Goal: Task Accomplishment & Management: Manage account settings

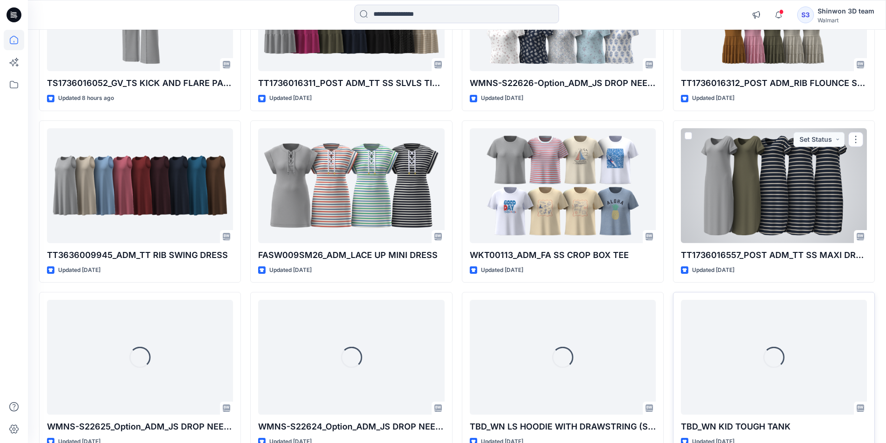
scroll to position [424, 0]
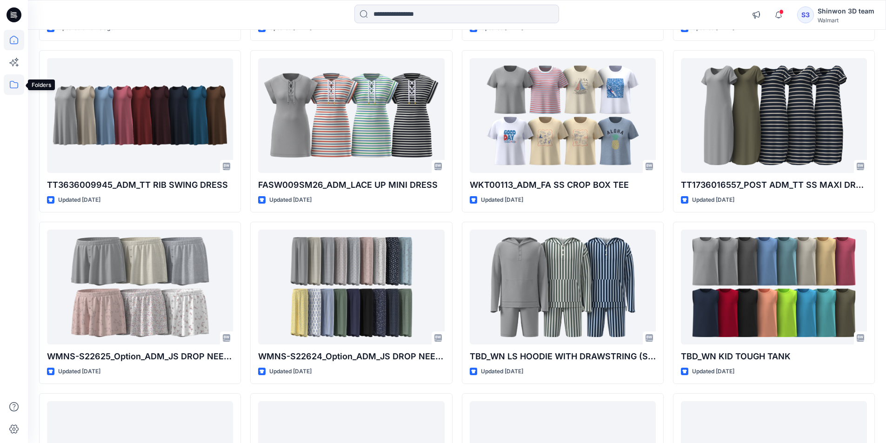
click at [14, 85] on icon at bounding box center [14, 84] width 20 height 20
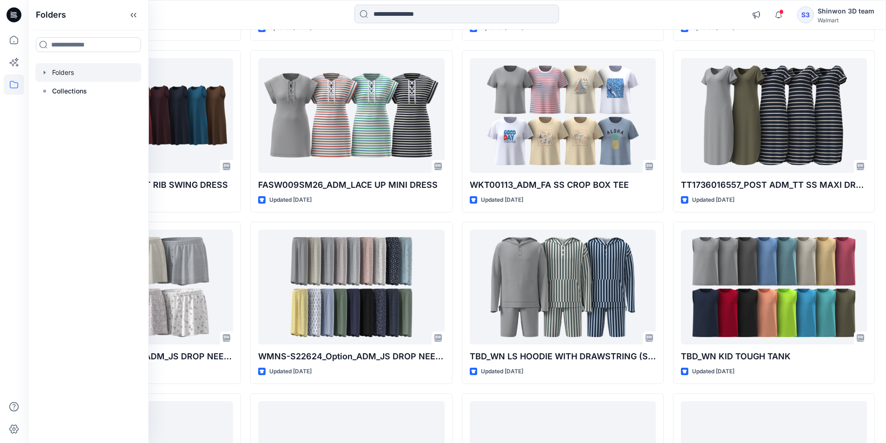
click at [73, 80] on div at bounding box center [88, 72] width 106 height 19
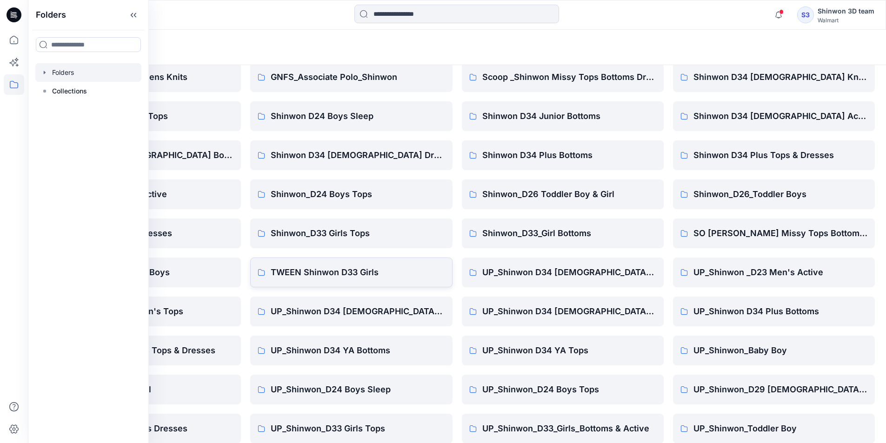
scroll to position [130, 0]
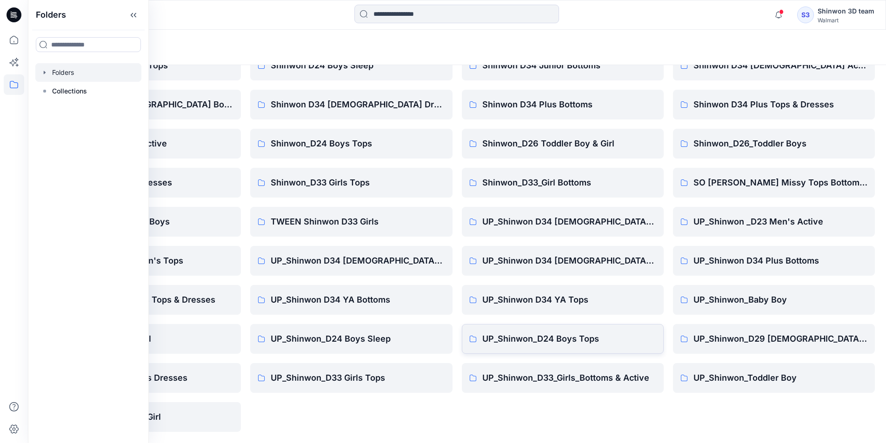
click at [564, 342] on p "UP_Shinwon_D24 Boys Tops" at bounding box center [569, 338] width 174 height 13
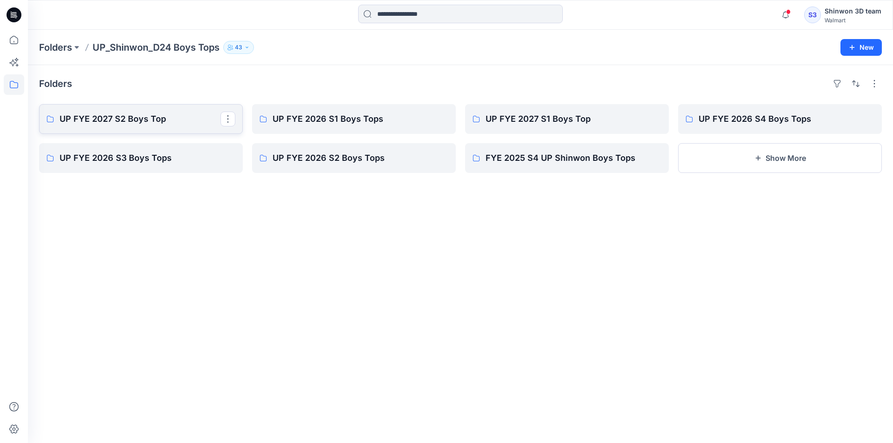
click at [189, 122] on p "UP FYE 2027 S2 Boys Top" at bounding box center [140, 119] width 161 height 13
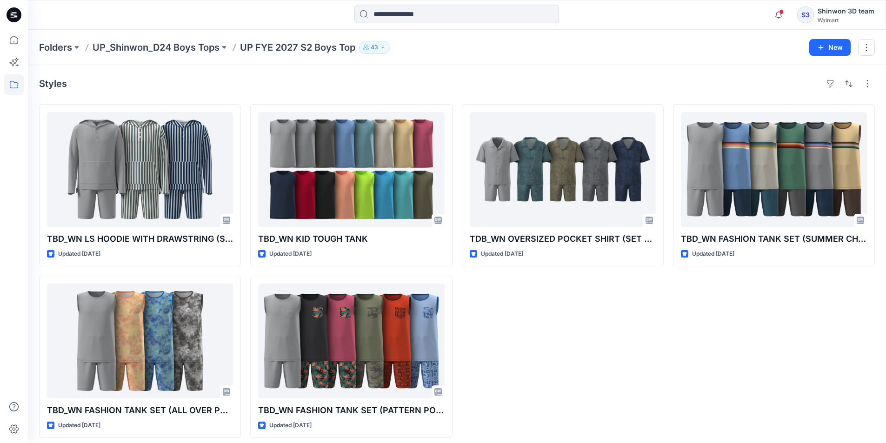
drag, startPoint x: 191, startPoint y: 46, endPoint x: 204, endPoint y: 42, distance: 13.7
click at [191, 46] on p "UP_Shinwon_D24 Boys Tops" at bounding box center [156, 47] width 127 height 13
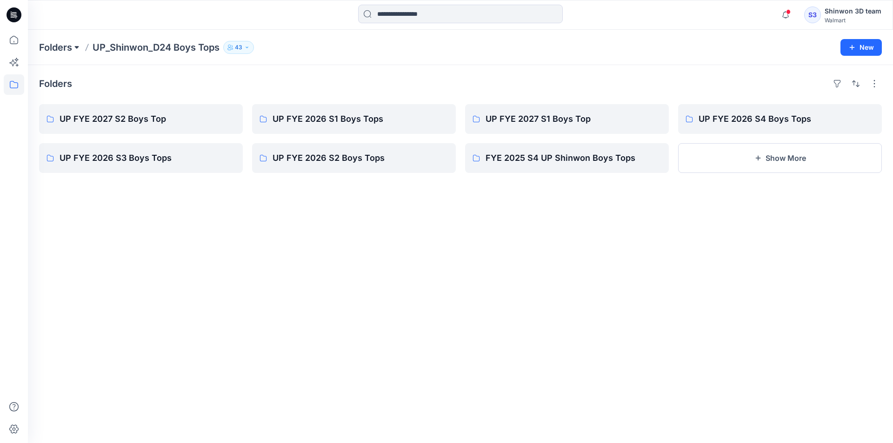
click at [74, 49] on button at bounding box center [76, 47] width 9 height 13
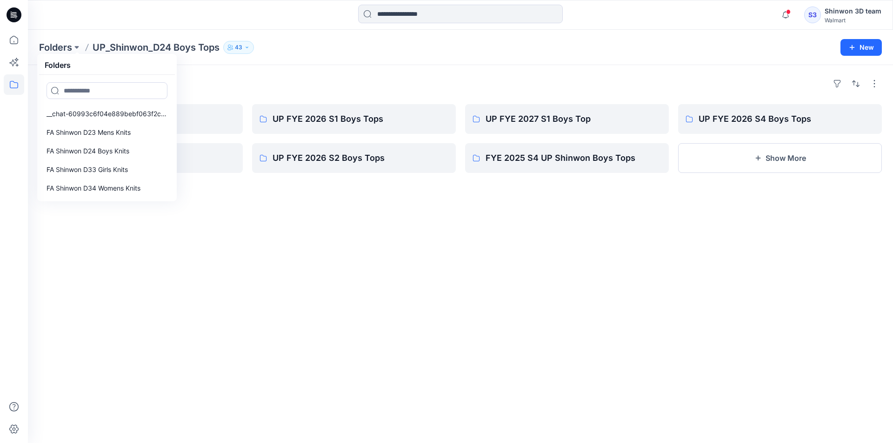
drag, startPoint x: 189, startPoint y: 74, endPoint x: 114, endPoint y: 57, distance: 76.9
click at [159, 65] on div "Folders Folders __chat-60993c6f04e889bebf063f2c-61143f21d7cdd7a6bb478b50 FA Shi…" at bounding box center [460, 236] width 865 height 413
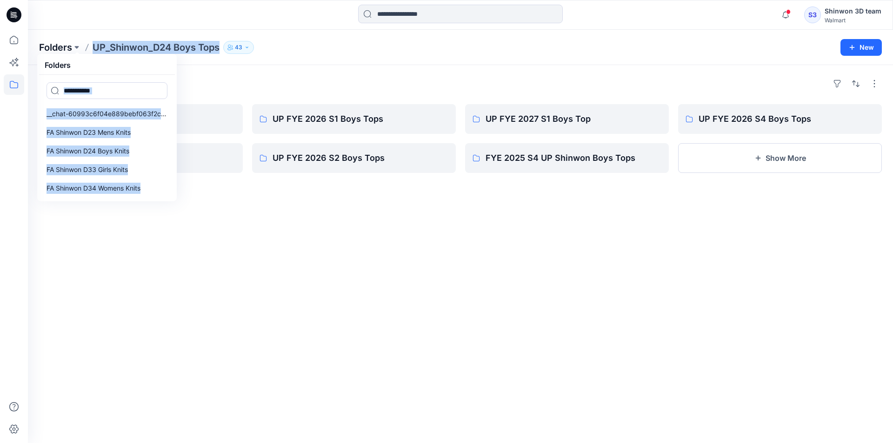
click at [62, 44] on p "Folders" at bounding box center [55, 47] width 33 height 13
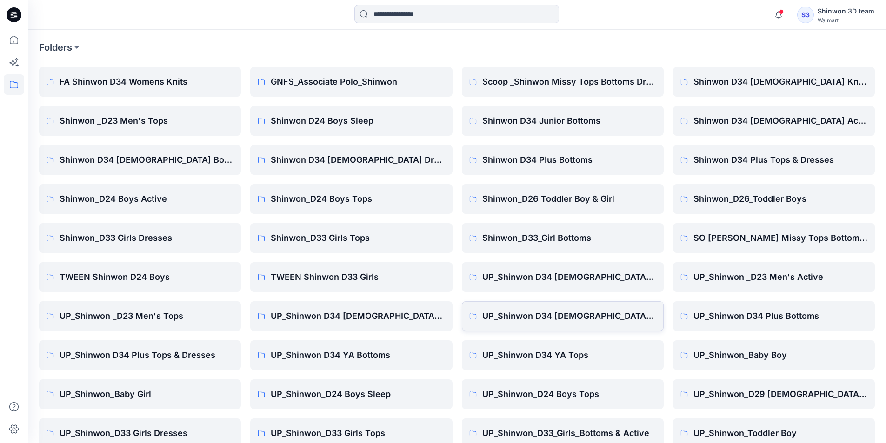
scroll to position [130, 0]
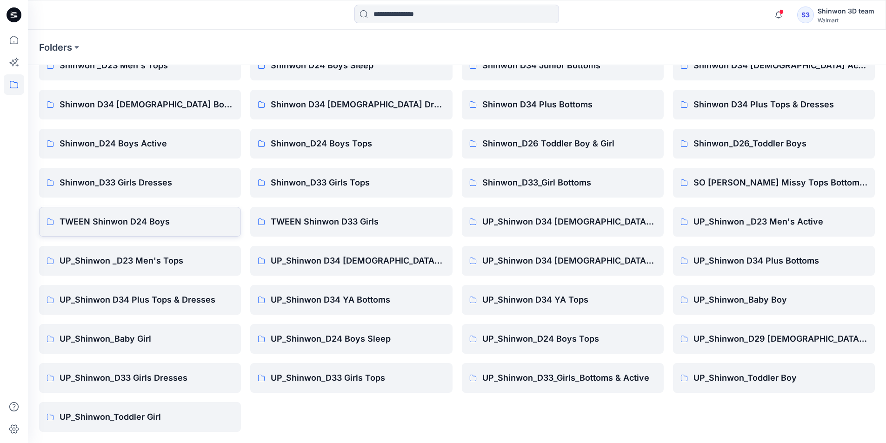
click at [207, 223] on p "TWEEN Shinwon D24 Boys" at bounding box center [147, 221] width 174 height 13
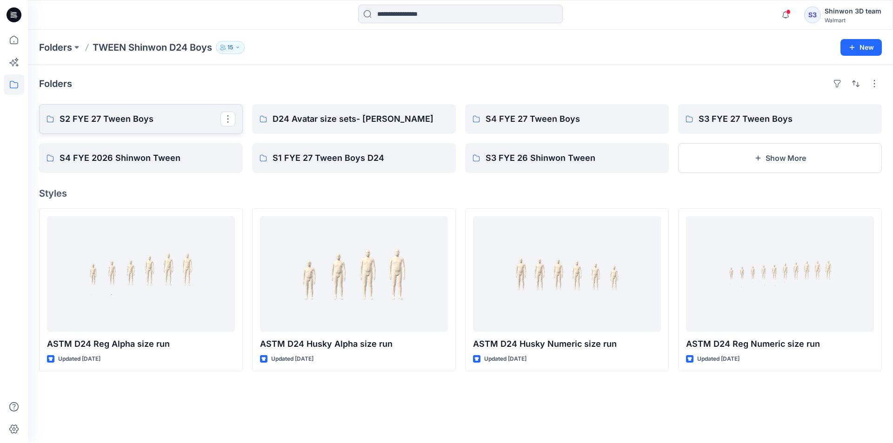
click at [175, 115] on p "S2 FYE 27 Tween Boys" at bounding box center [140, 119] width 161 height 13
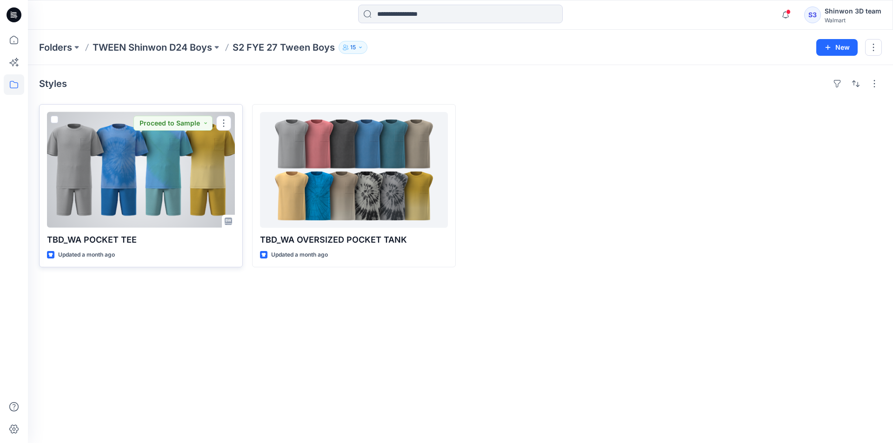
click at [172, 175] on div at bounding box center [141, 170] width 188 height 116
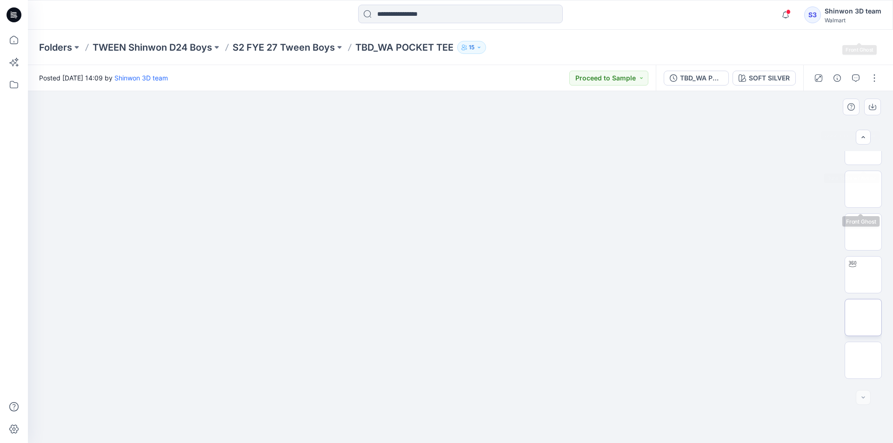
scroll to position [404, 0]
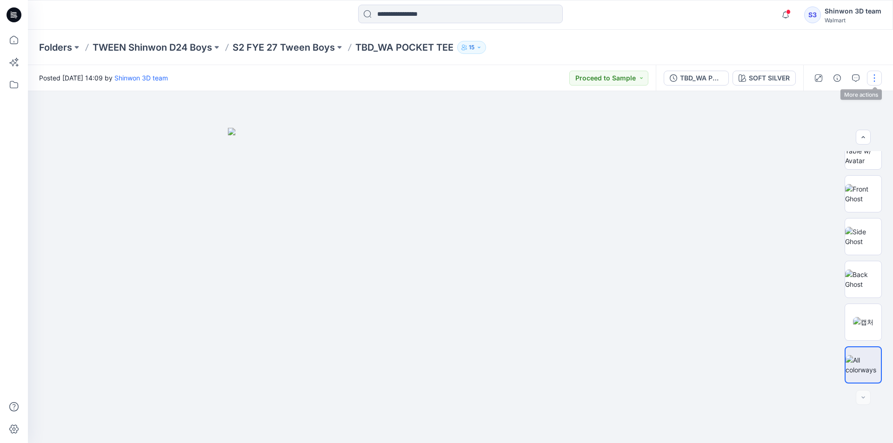
click at [868, 79] on button "button" at bounding box center [874, 78] width 15 height 15
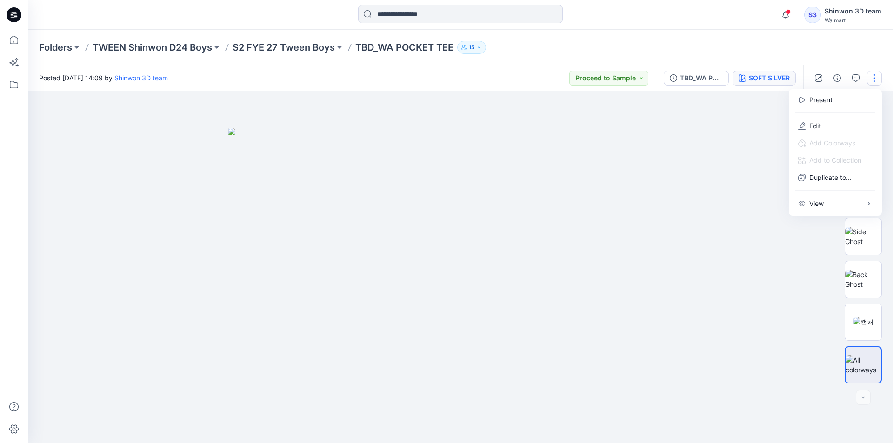
click at [768, 85] on button "SOFT SILVER" at bounding box center [763, 78] width 63 height 15
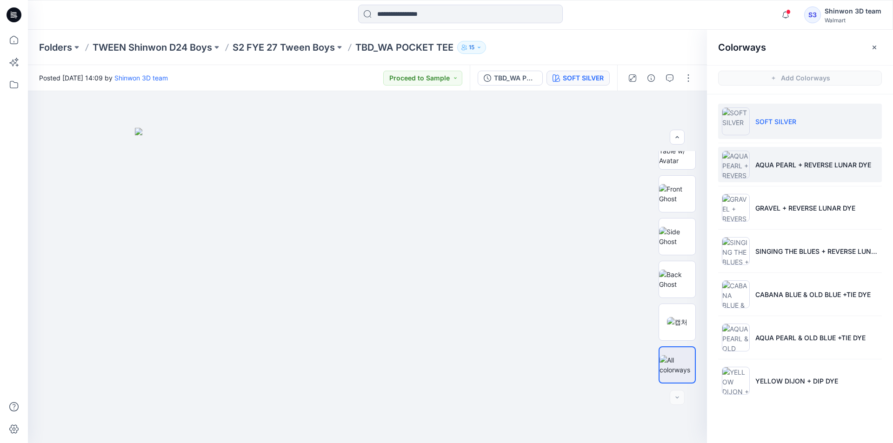
click at [785, 156] on li "AQUA PEARL + REVERSE LUNAR DYE" at bounding box center [800, 164] width 164 height 35
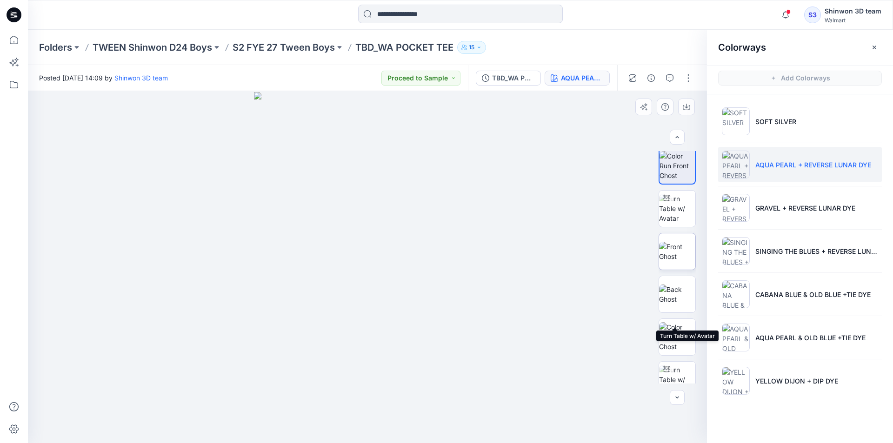
scroll to position [0, 0]
click at [874, 45] on icon "button" at bounding box center [873, 47] width 7 height 7
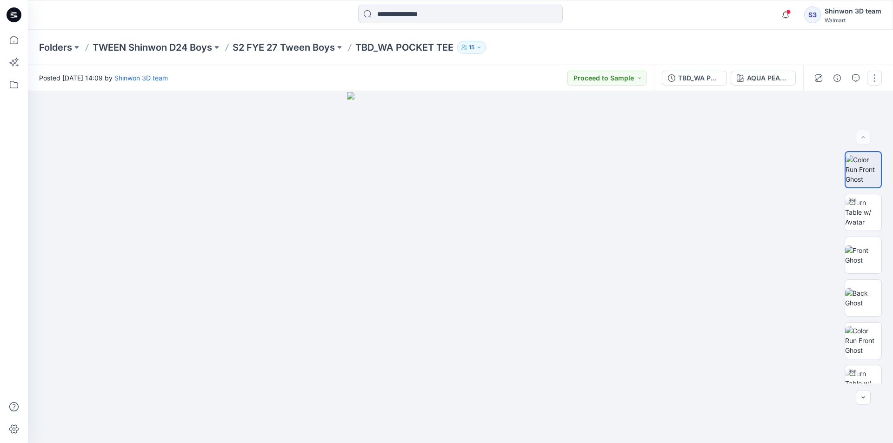
click at [870, 83] on button "button" at bounding box center [874, 78] width 15 height 15
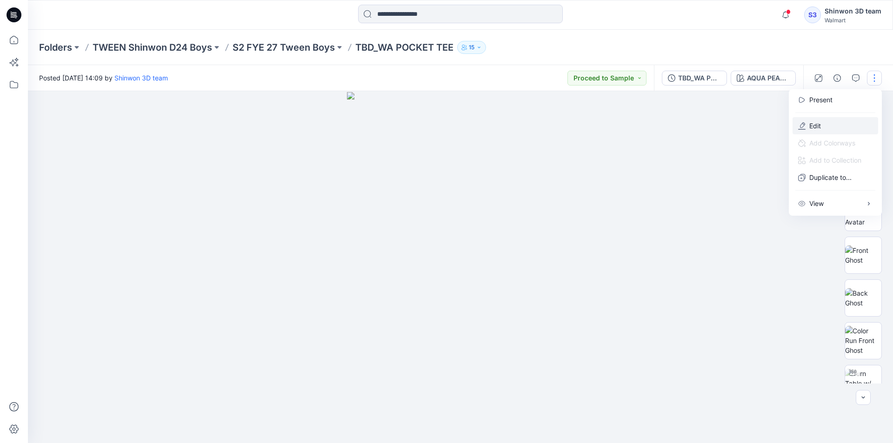
click at [828, 126] on button "Edit" at bounding box center [835, 125] width 86 height 17
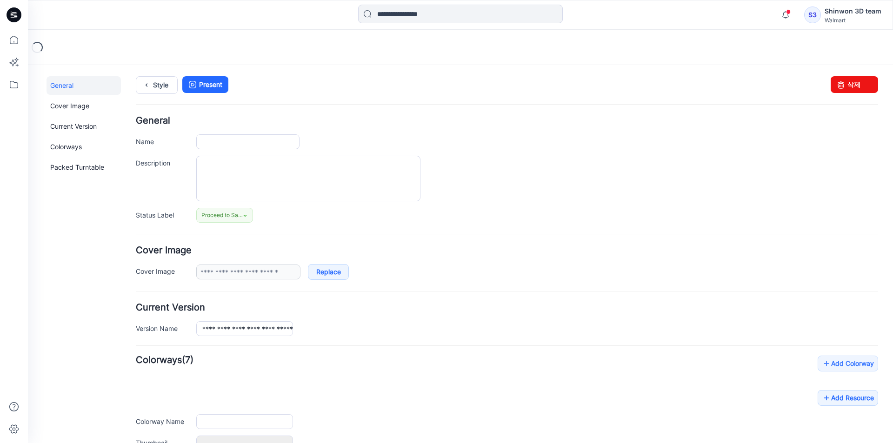
type input "**********"
type textarea "**********"
type input "**********"
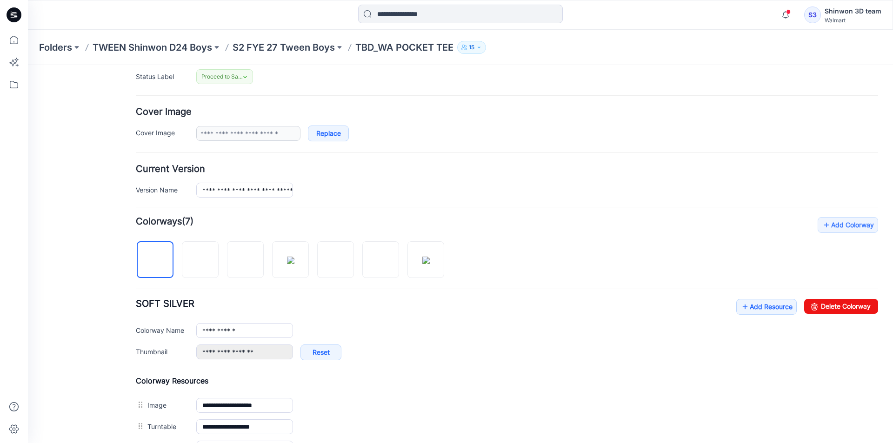
scroll to position [139, 0]
click at [197, 263] on img at bounding box center [200, 259] width 7 height 7
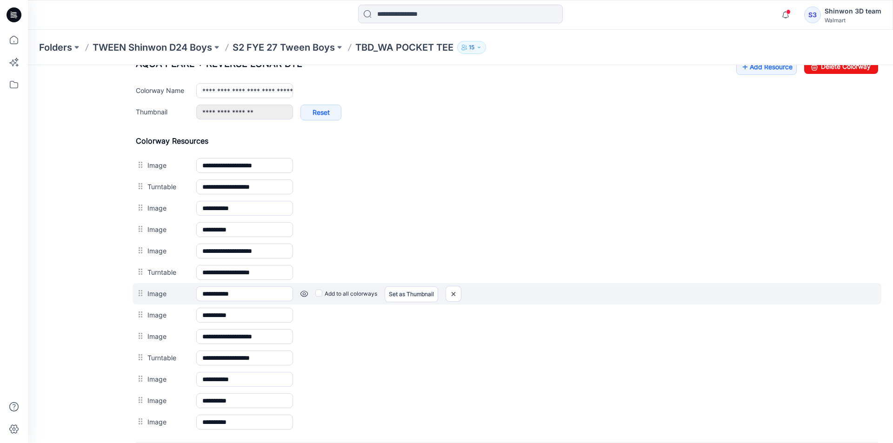
scroll to position [279, 0]
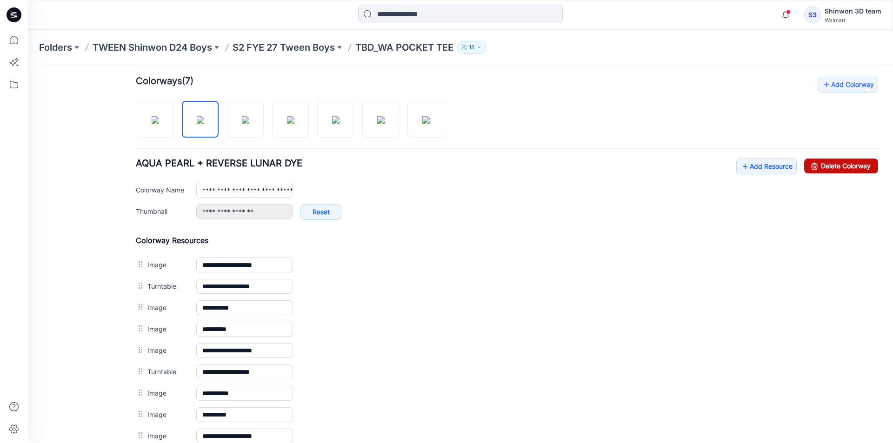
click at [826, 169] on link "Delete Colorway" at bounding box center [841, 166] width 74 height 15
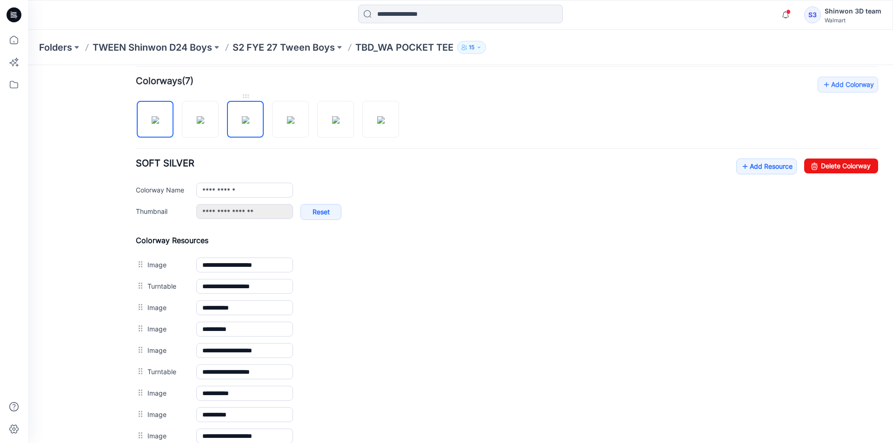
click at [242, 122] on img at bounding box center [245, 119] width 7 height 7
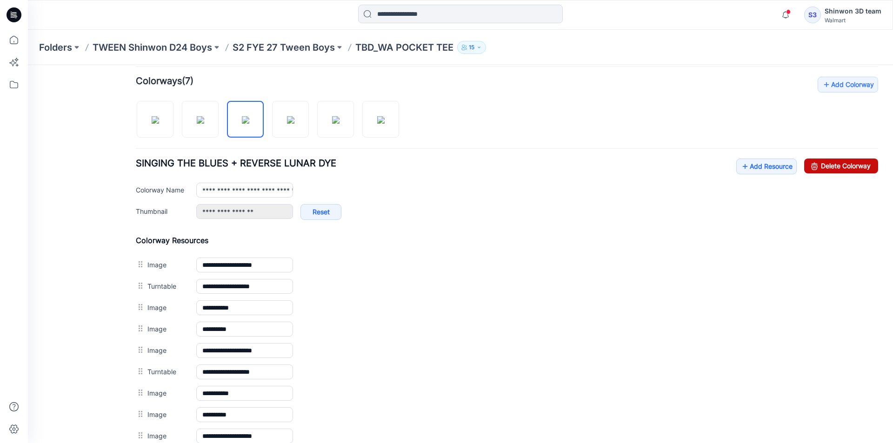
click at [832, 163] on link "Delete Colorway" at bounding box center [841, 166] width 74 height 15
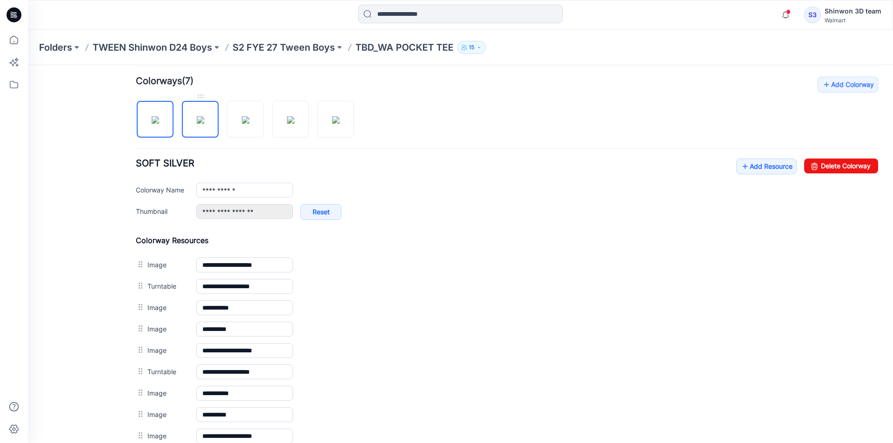
click at [202, 120] on img at bounding box center [200, 119] width 7 height 7
type input "**********"
drag, startPoint x: 817, startPoint y: 168, endPoint x: 512, endPoint y: 123, distance: 308.3
click at [817, 168] on link "Delete Colorway" at bounding box center [841, 166] width 74 height 15
click at [314, 49] on p "S2 FYE 27 Tween Boys" at bounding box center [283, 47] width 102 height 13
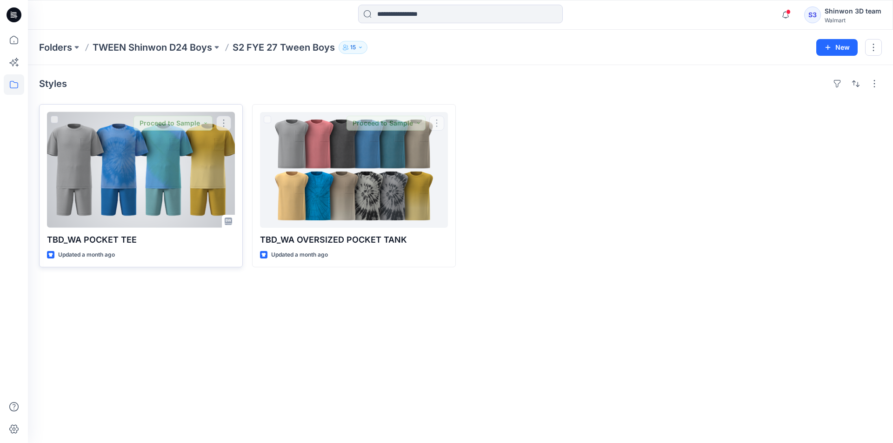
click at [146, 155] on div at bounding box center [141, 170] width 188 height 116
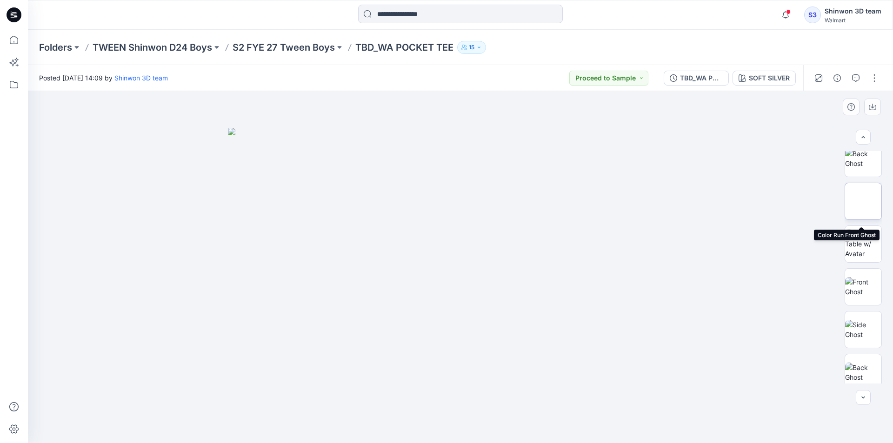
scroll to position [264, 0]
click at [869, 202] on img at bounding box center [863, 205] width 36 height 20
click at [695, 44] on div "Folders TWEEN Shinwon D24 Boys S2 FYE 27 Tween Boys TBD_WA POCKET TEE 15" at bounding box center [424, 47] width 770 height 13
click at [403, 36] on div "Folders TWEEN Shinwon D24 Boys S2 FYE 27 Tween Boys TBD_WA POCKET TEE 15" at bounding box center [460, 47] width 865 height 35
click at [409, 51] on p "TBD_WA POCKET TEE" at bounding box center [404, 47] width 98 height 13
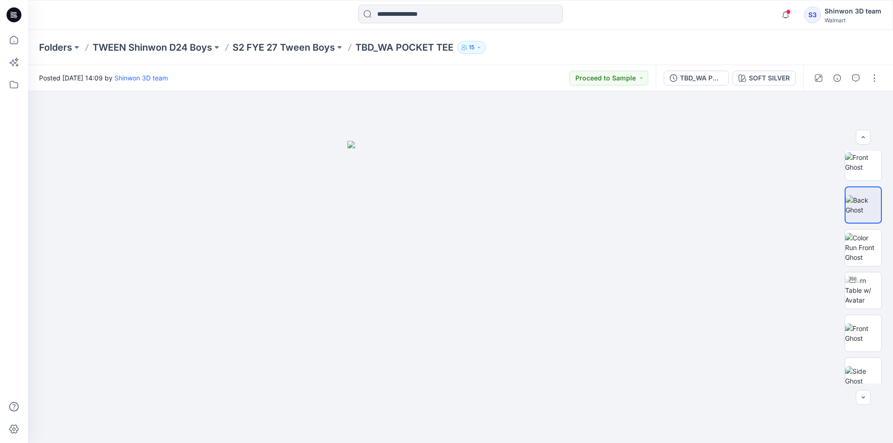
drag, startPoint x: 418, startPoint y: 44, endPoint x: 375, endPoint y: 40, distance: 43.4
click at [418, 43] on p "TBD_WA POCKET TEE" at bounding box center [404, 47] width 98 height 13
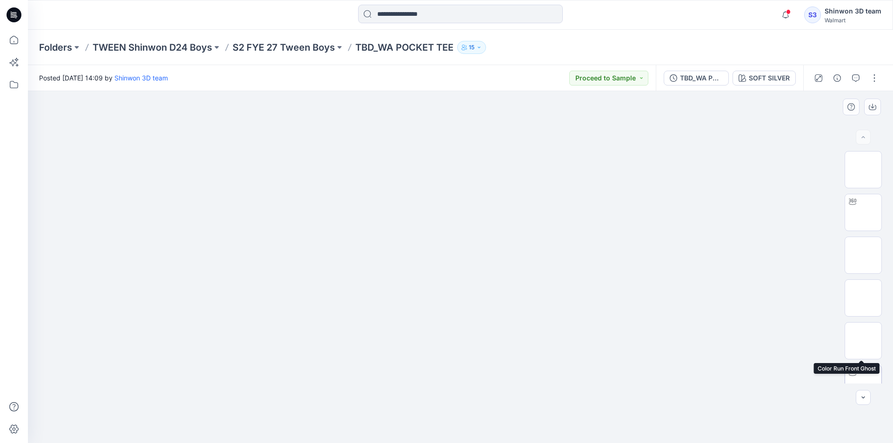
scroll to position [279, 0]
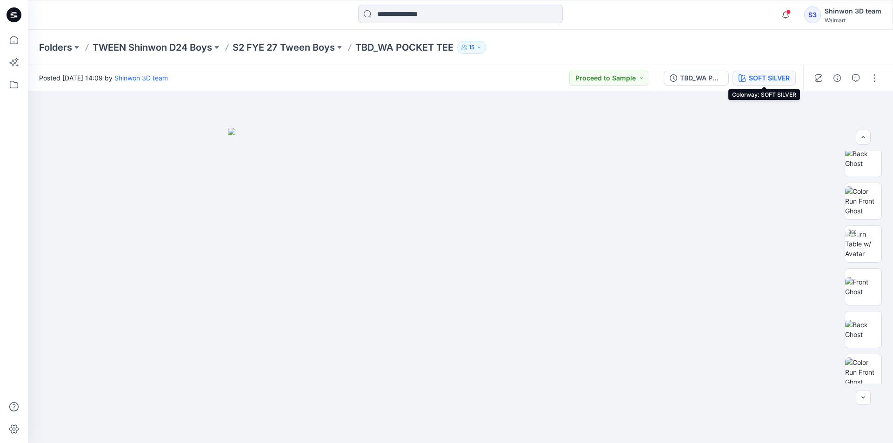
click at [750, 79] on div "SOFT SILVER" at bounding box center [768, 78] width 41 height 10
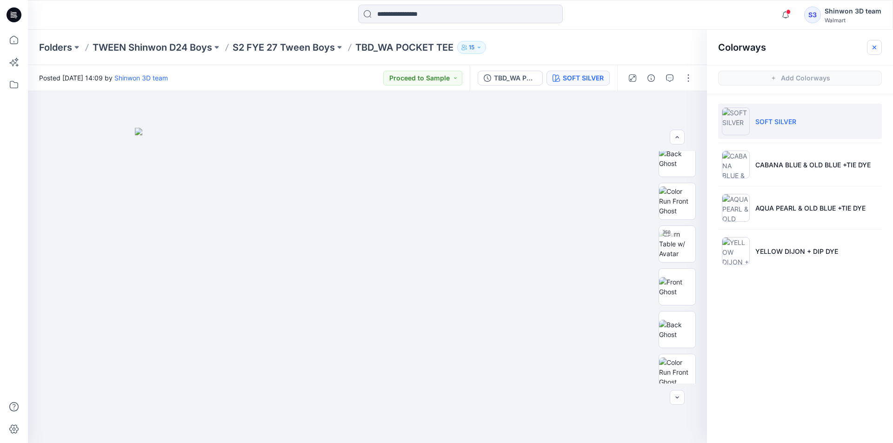
click at [871, 48] on icon "button" at bounding box center [873, 47] width 7 height 7
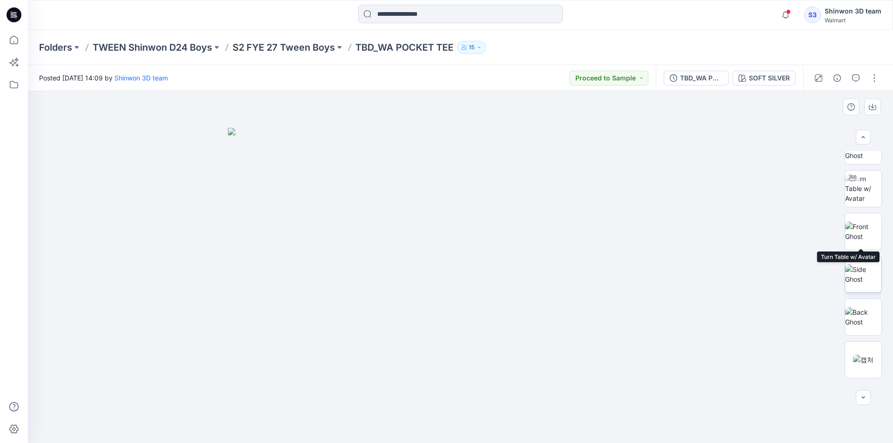
scroll to position [404, 0]
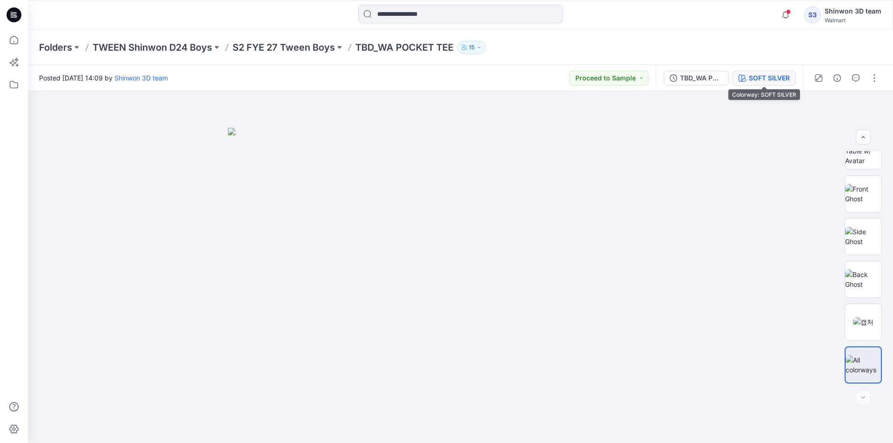
click at [770, 79] on div "SOFT SILVER" at bounding box center [768, 78] width 41 height 10
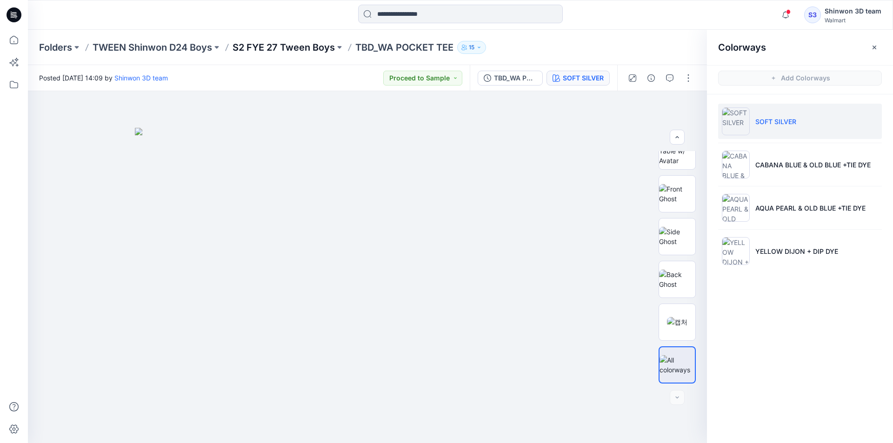
click at [298, 43] on p "S2 FYE 27 Tween Boys" at bounding box center [283, 47] width 102 height 13
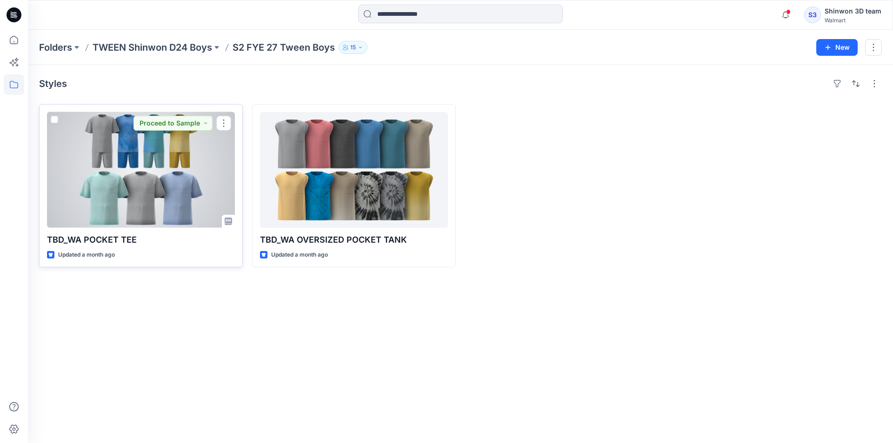
click at [178, 151] on div at bounding box center [141, 170] width 188 height 116
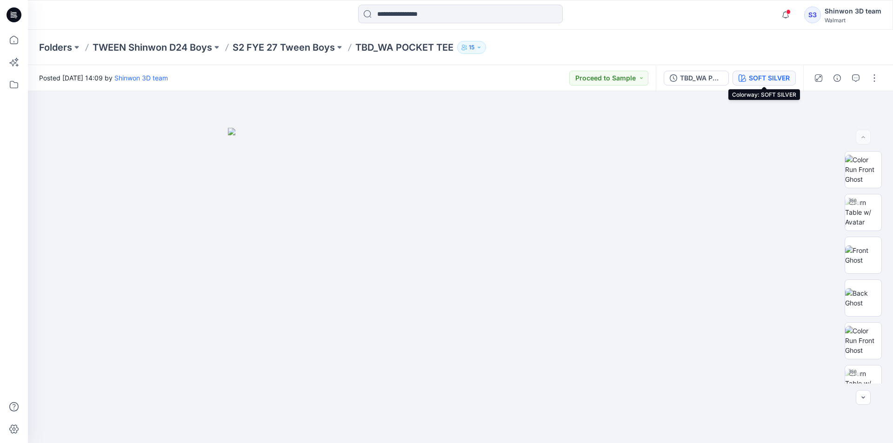
click at [764, 76] on div "SOFT SILVER" at bounding box center [768, 78] width 41 height 10
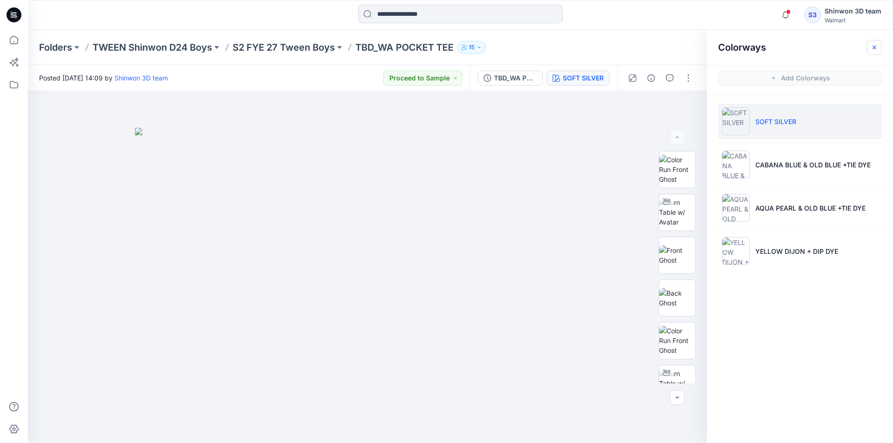
click at [873, 50] on icon "button" at bounding box center [873, 47] width 7 height 7
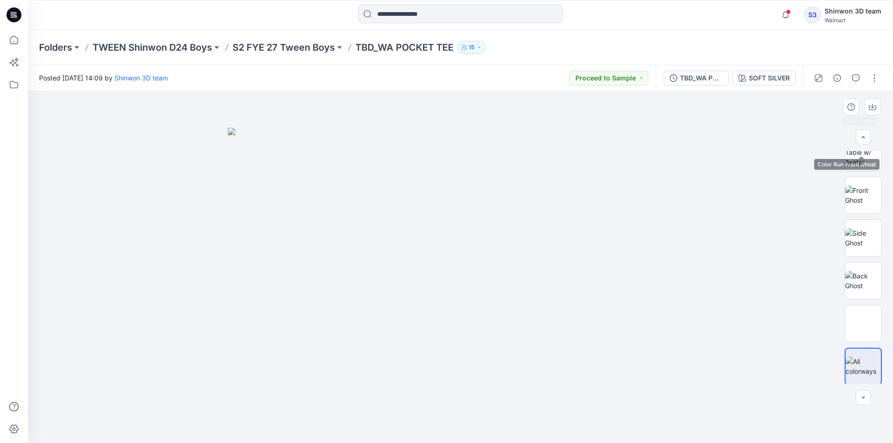
scroll to position [404, 0]
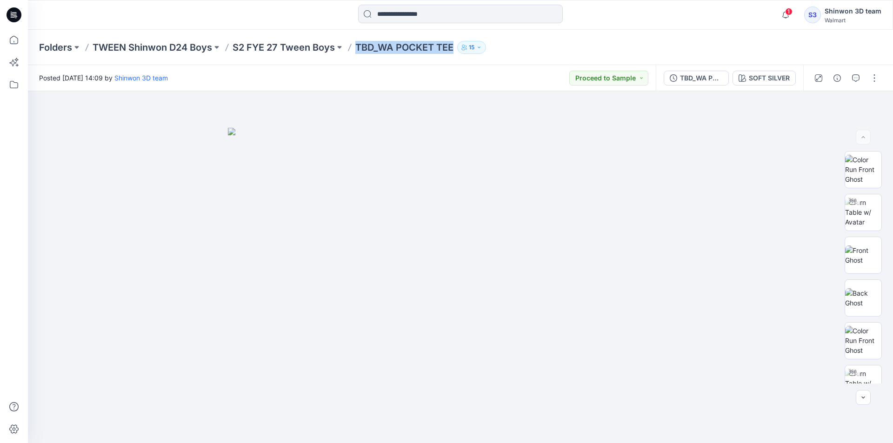
drag, startPoint x: 359, startPoint y: 50, endPoint x: 457, endPoint y: 53, distance: 98.6
click at [457, 53] on div "Folders TWEEN Shinwon D24 Boys S2 FYE 27 Tween Boys TBD_WA POCKET TEE 15" at bounding box center [424, 47] width 770 height 13
copy div "TBD_WA POCKET TEE 15"
click at [669, 44] on div "Folders TWEEN Shinwon D24 Boys S2 FYE 27 Tween Boys TBD_WA POCKET TEE 15" at bounding box center [424, 47] width 770 height 13
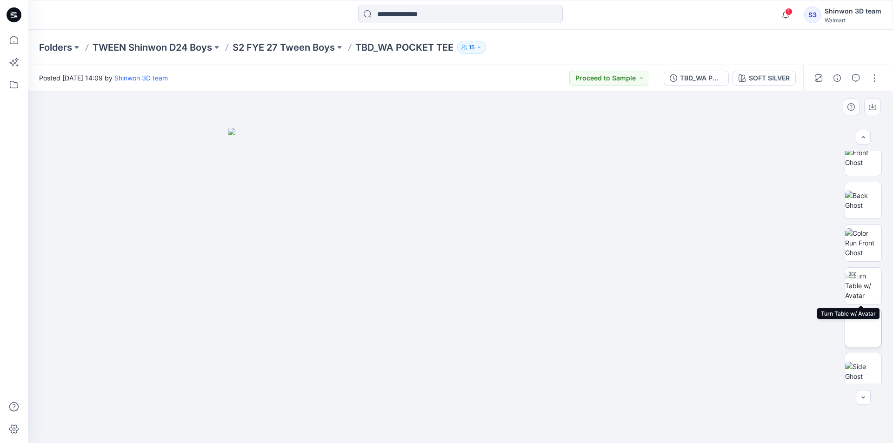
scroll to position [404, 0]
click at [633, 26] on div "2 Notifications Your style TBD_WA POCKET TEE is ready 3 minutes ago Your style …" at bounding box center [460, 15] width 865 height 30
click at [689, 16] on div "2 Notifications Your style TBD_WA POCKET TEE is ready 3 minutes ago Your style …" at bounding box center [460, 15] width 864 height 20
click at [520, 46] on div "Folders TWEEN Shinwon D24 Boys S2 FYE 27 Tween Boys TBD_WA POCKET TEE 15" at bounding box center [424, 47] width 770 height 13
click at [658, 46] on div "Folders TWEEN Shinwon D24 Boys S2 FYE 27 Tween Boys TBD_WA POCKET TEE 15" at bounding box center [424, 47] width 770 height 13
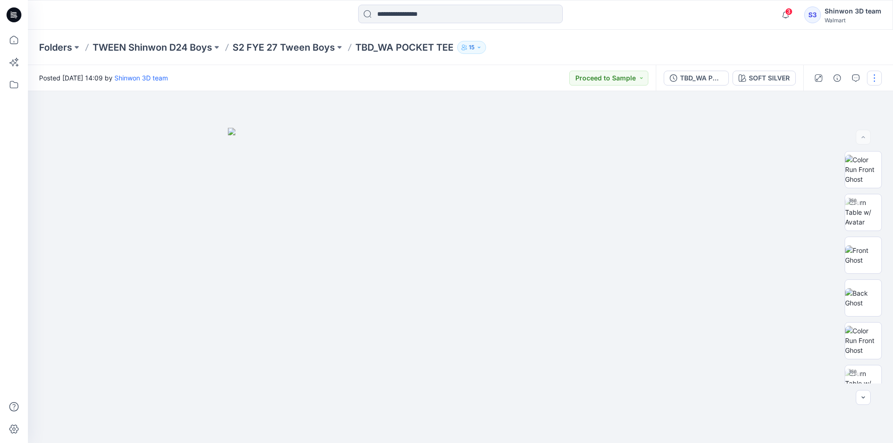
click at [872, 84] on button "button" at bounding box center [874, 78] width 15 height 15
click at [816, 123] on p "Edit" at bounding box center [815, 126] width 12 height 10
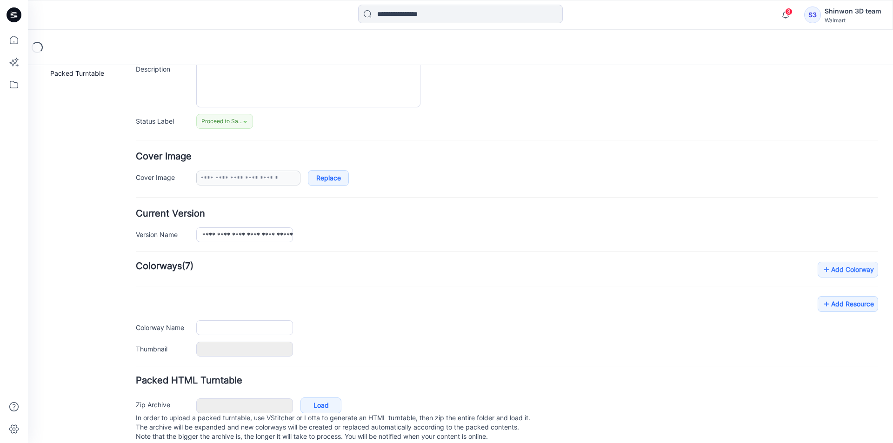
scroll to position [114, 0]
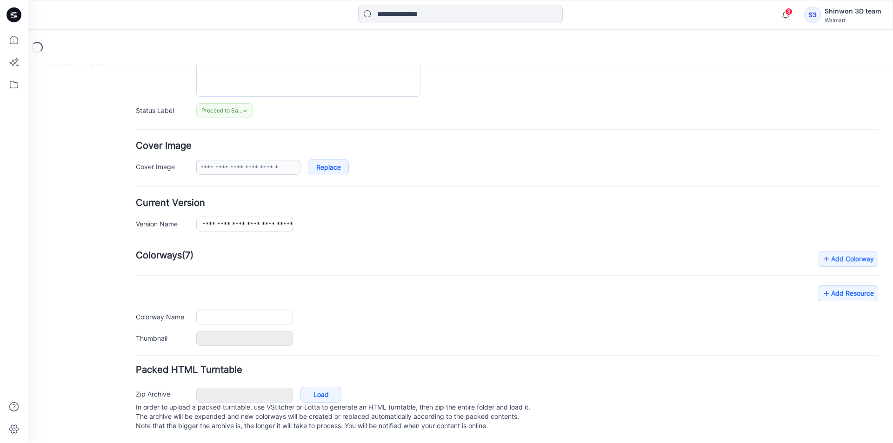
type input "**********"
type textarea "**********"
type input "**********"
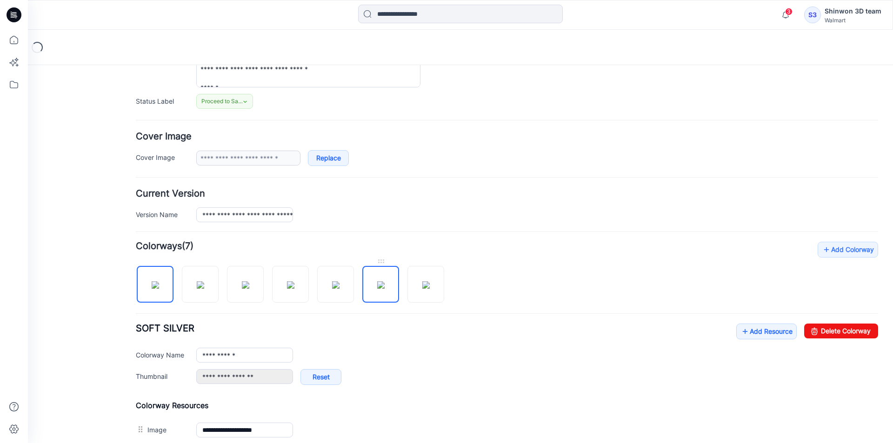
click at [384, 282] on img at bounding box center [380, 284] width 7 height 7
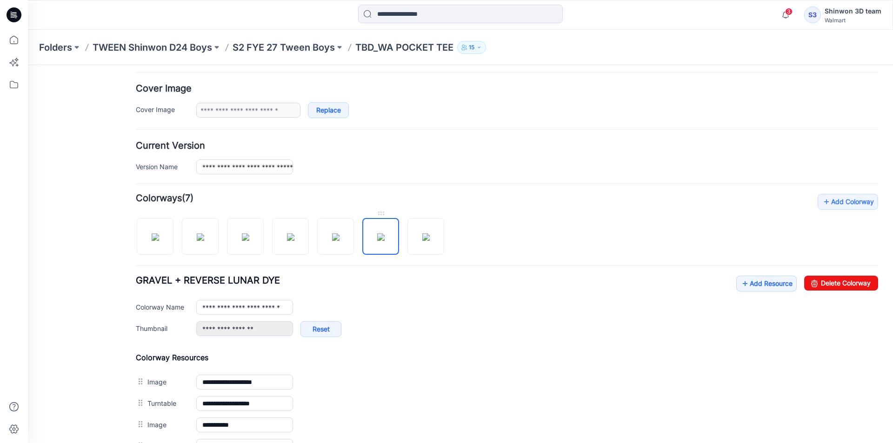
scroll to position [393, 0]
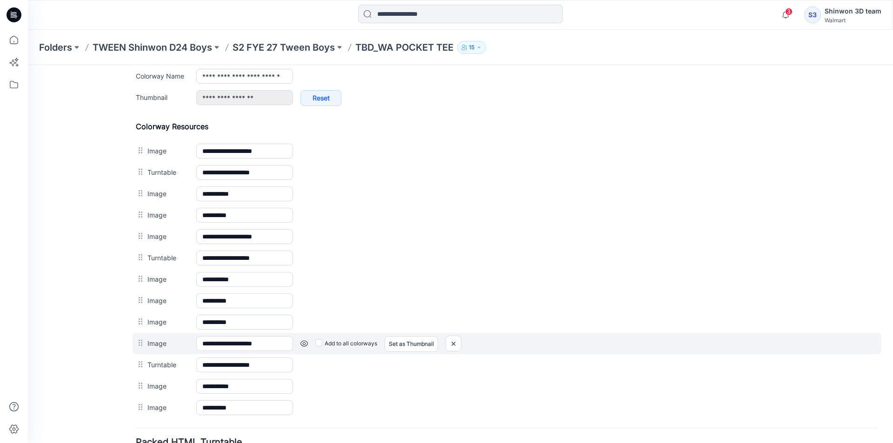
click at [28, 65] on link at bounding box center [28, 65] width 0 height 0
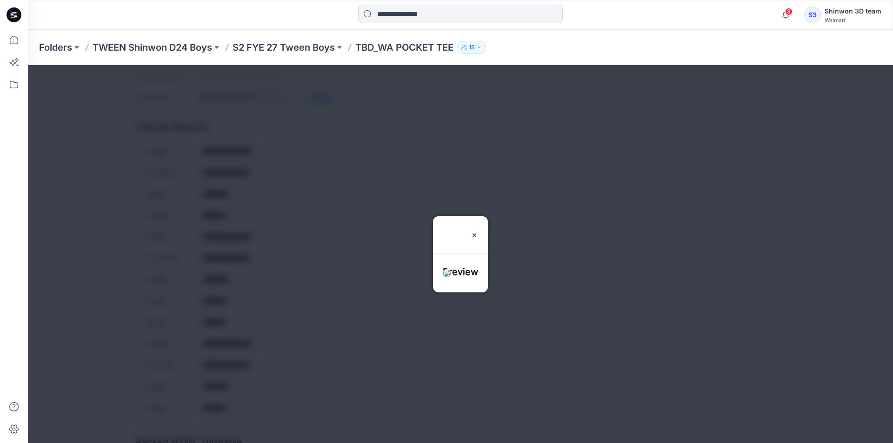
click at [307, 344] on div at bounding box center [460, 254] width 865 height 378
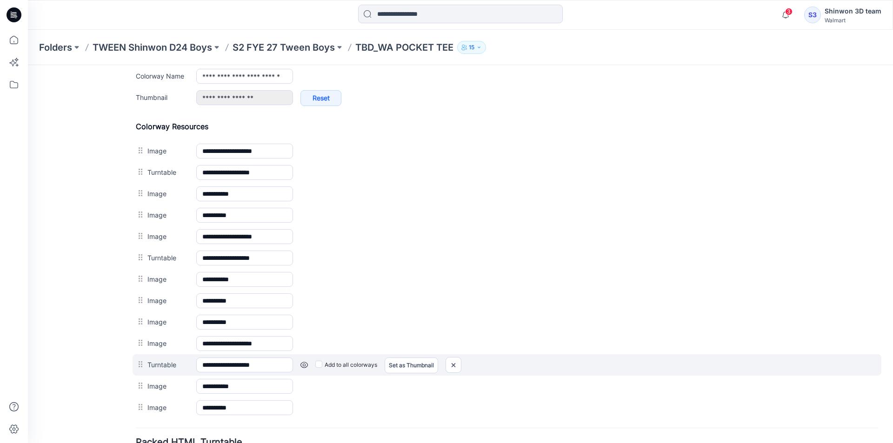
click at [28, 65] on link at bounding box center [28, 65] width 0 height 0
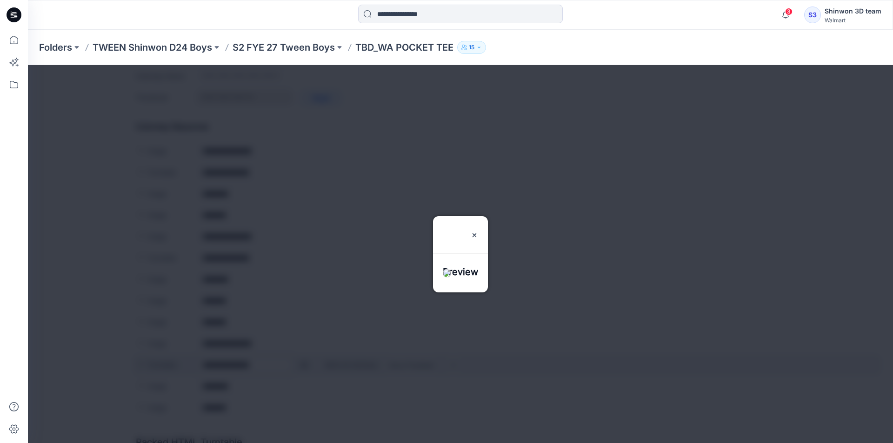
click at [304, 364] on div at bounding box center [460, 254] width 865 height 378
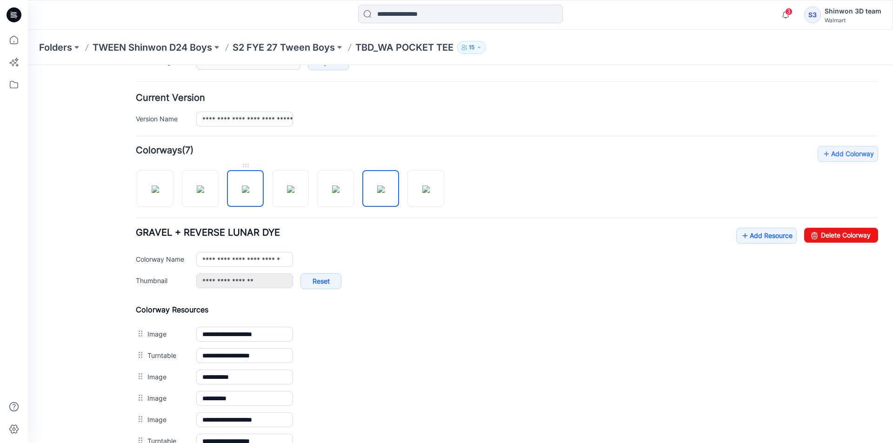
scroll to position [207, 0]
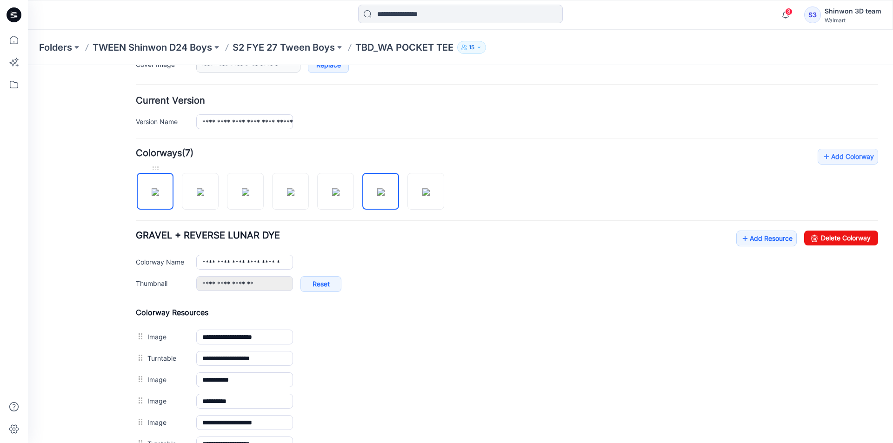
click at [159, 192] on img at bounding box center [155, 191] width 7 height 7
click at [197, 193] on img at bounding box center [200, 191] width 7 height 7
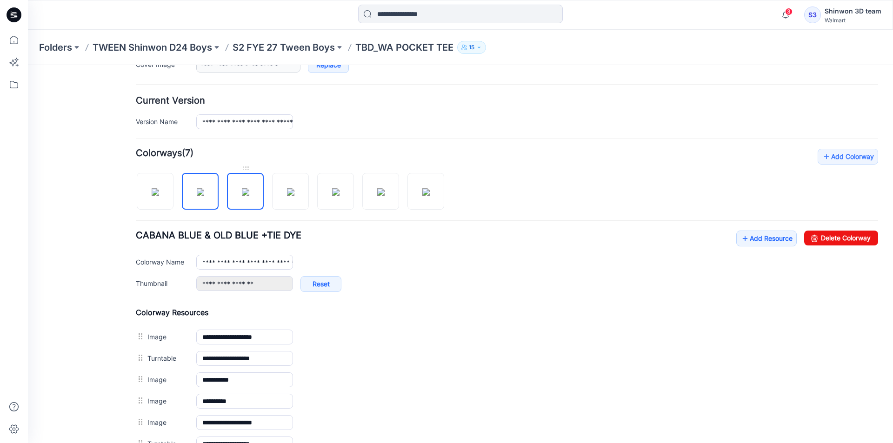
click at [242, 192] on img at bounding box center [245, 191] width 7 height 7
click at [287, 192] on img at bounding box center [290, 191] width 7 height 7
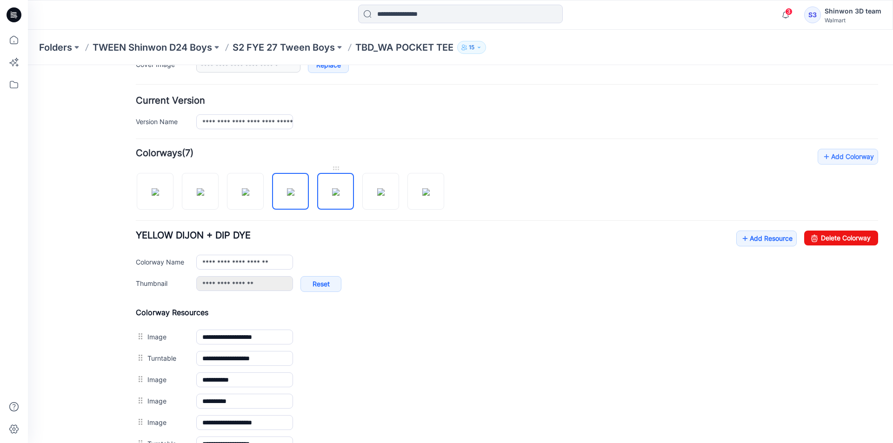
click at [332, 191] on img at bounding box center [335, 191] width 7 height 7
type input "**********"
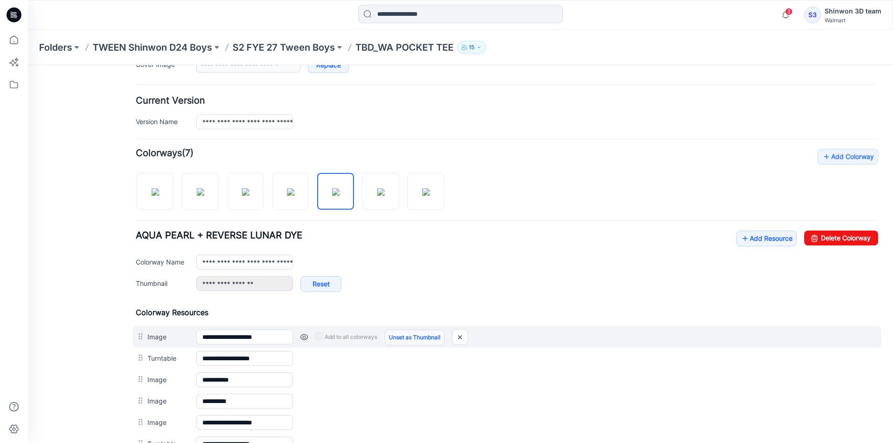
click at [404, 336] on link "Unset as Thumbnail" at bounding box center [414, 338] width 60 height 16
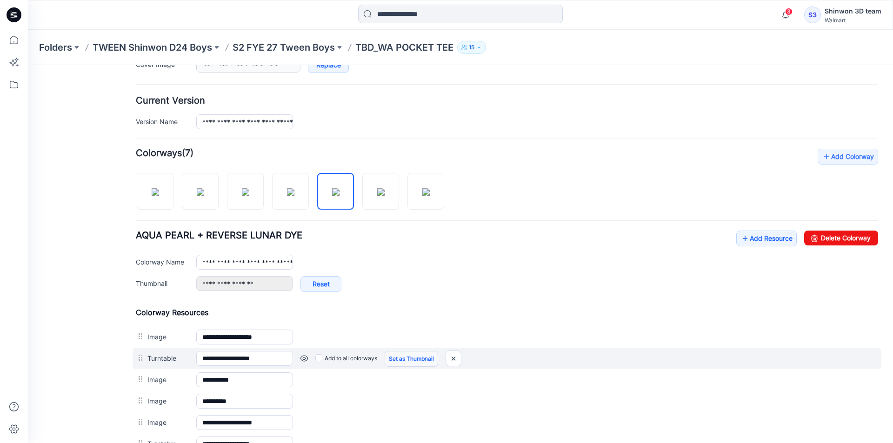
drag, startPoint x: 400, startPoint y: 341, endPoint x: 393, endPoint y: 353, distance: 13.6
click at [28, 65] on link "Set as Thumbnail" at bounding box center [28, 65] width 0 height 0
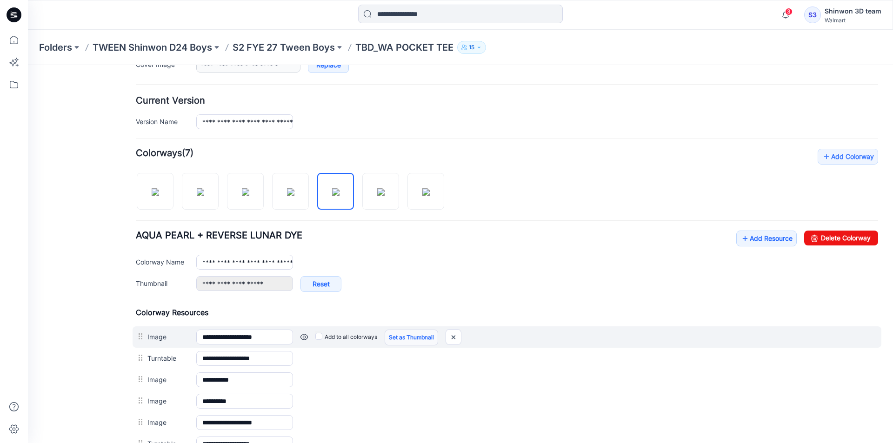
click at [405, 337] on link "Set as Thumbnail" at bounding box center [410, 338] width 53 height 16
type input "**********"
click at [303, 337] on link at bounding box center [303, 336] width 7 height 7
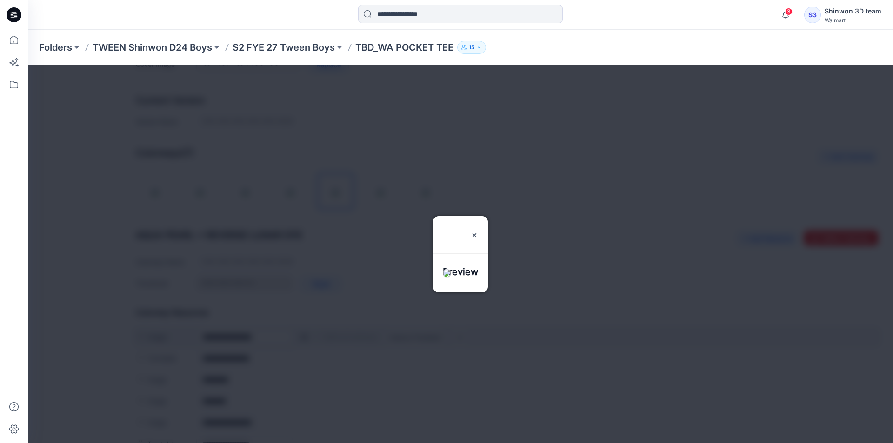
click at [303, 337] on div at bounding box center [460, 254] width 865 height 378
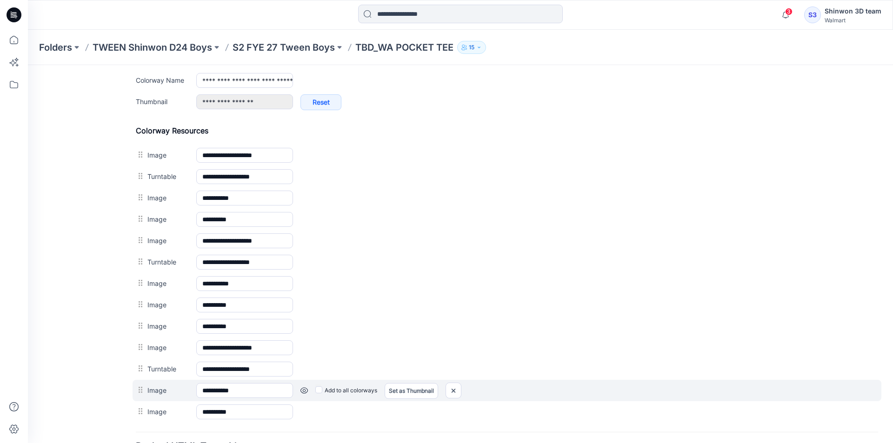
scroll to position [382, 0]
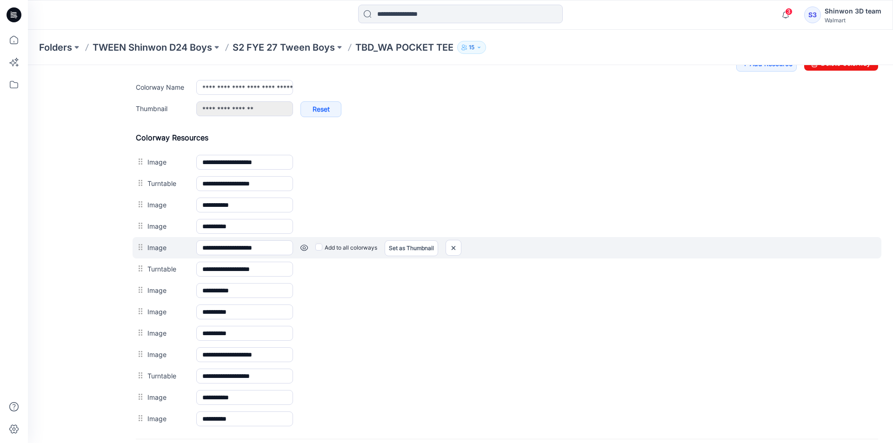
click at [28, 65] on link at bounding box center [28, 65] width 0 height 0
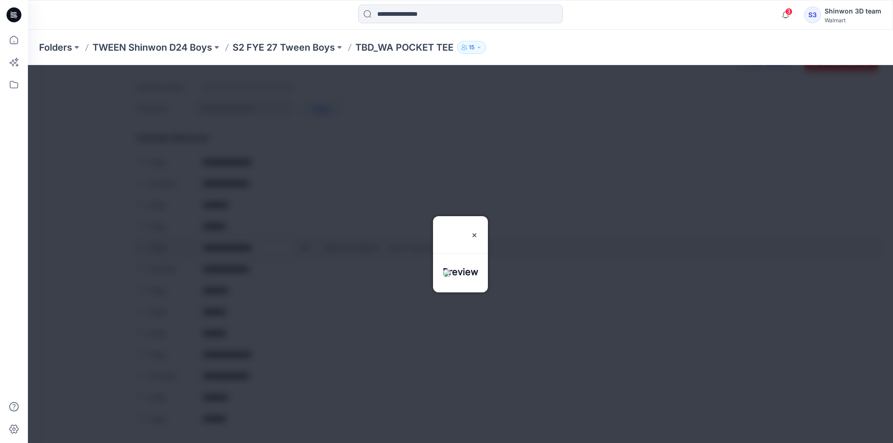
click at [304, 245] on div at bounding box center [460, 254] width 865 height 378
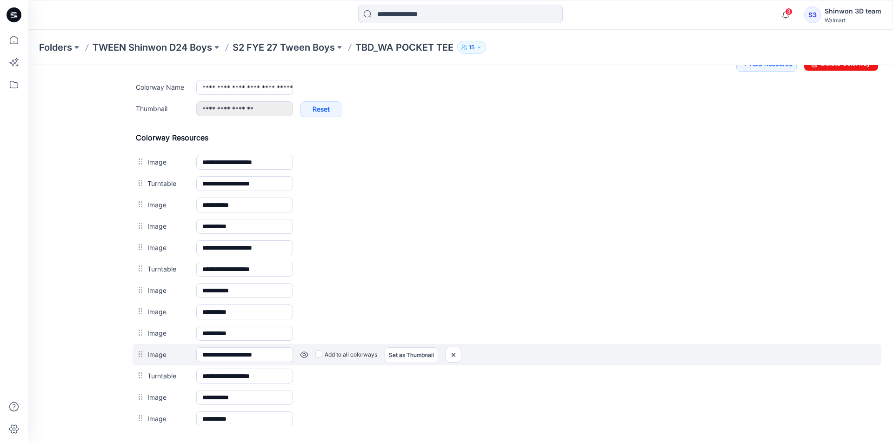
click at [28, 65] on link at bounding box center [28, 65] width 0 height 0
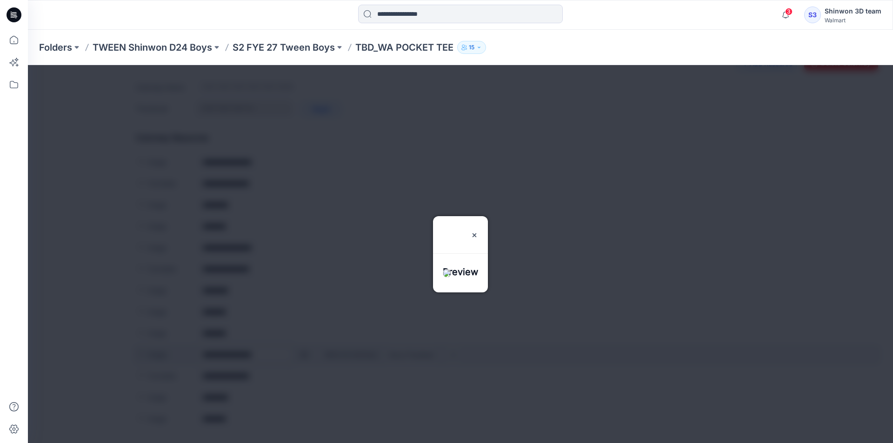
click at [305, 356] on div at bounding box center [460, 254] width 865 height 378
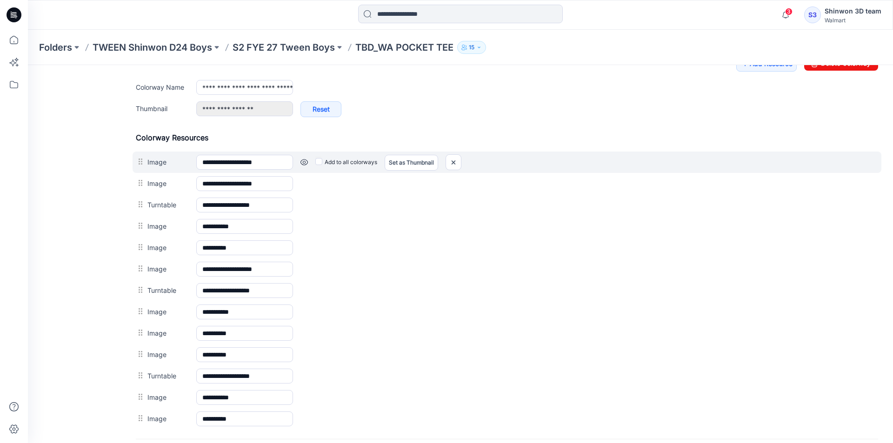
click at [28, 65] on link at bounding box center [28, 65] width 0 height 0
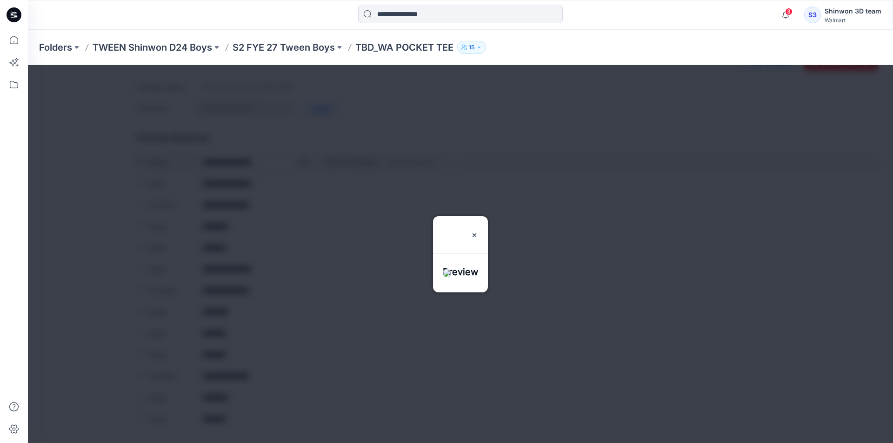
click at [304, 165] on div at bounding box center [460, 254] width 865 height 378
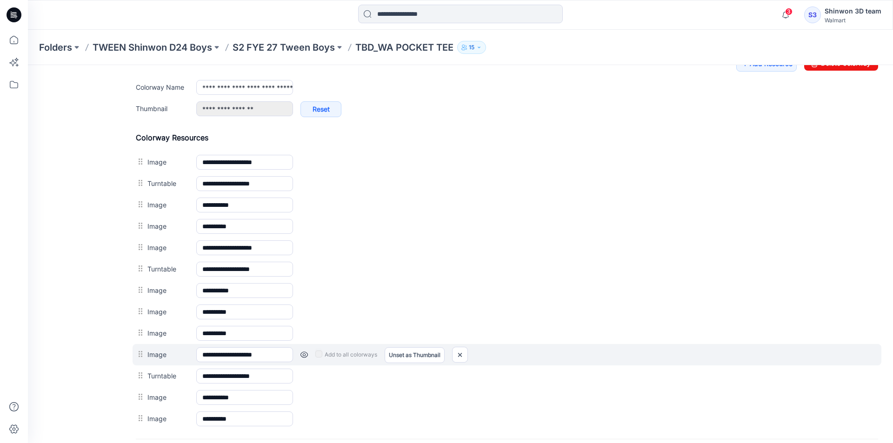
click at [304, 354] on link at bounding box center [303, 354] width 7 height 7
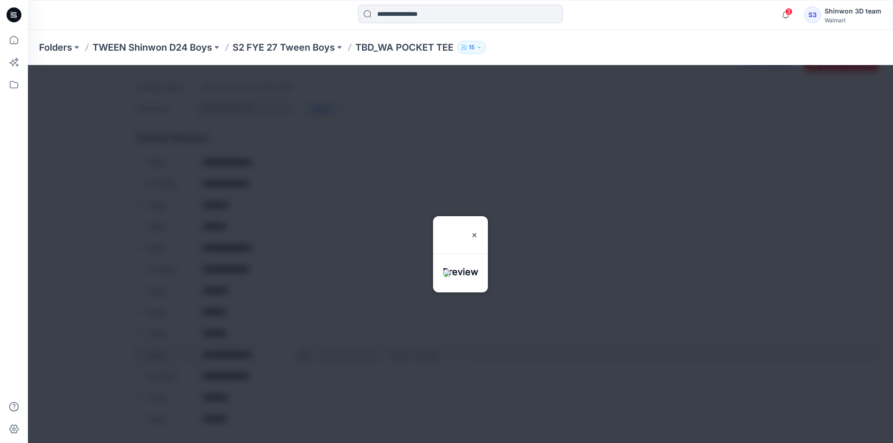
click at [304, 354] on div at bounding box center [460, 254] width 865 height 378
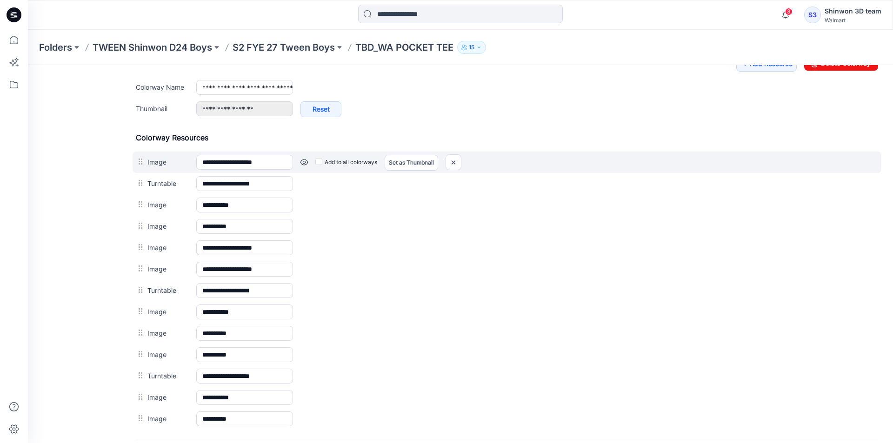
click at [28, 65] on div "Add to all colorways Set as Thumbnail Unset as Thumbnail" at bounding box center [28, 65] width 0 height 0
click at [28, 65] on link at bounding box center [28, 65] width 0 height 0
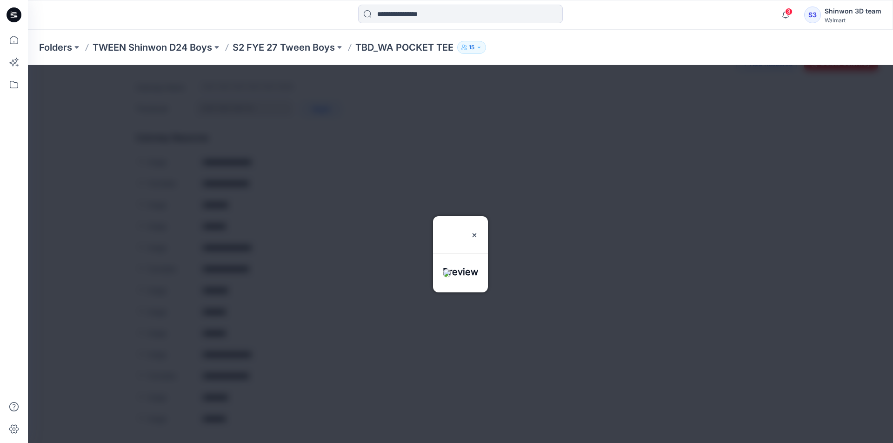
click at [300, 163] on div at bounding box center [460, 254] width 865 height 378
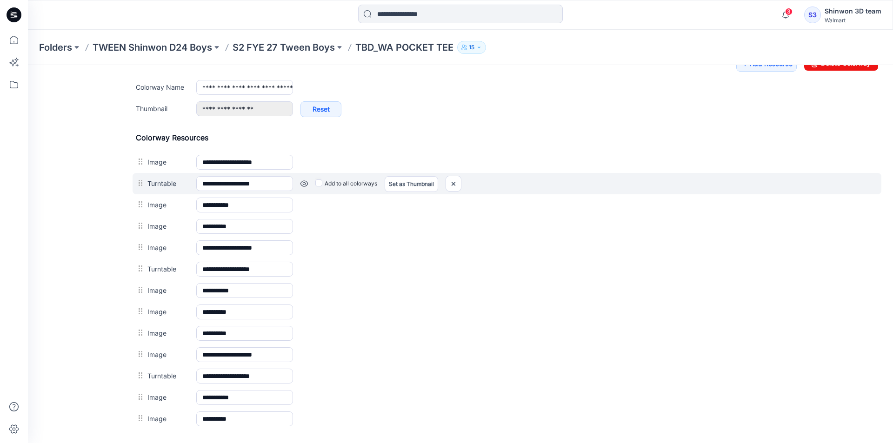
click at [28, 65] on link at bounding box center [28, 65] width 0 height 0
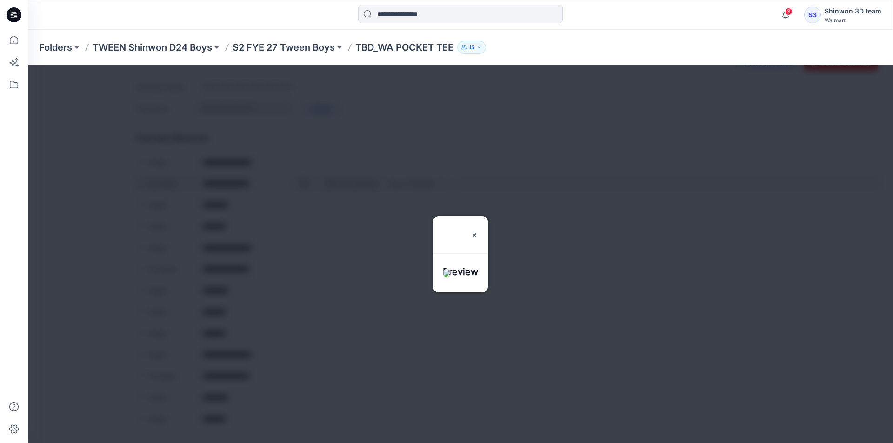
click at [305, 183] on div at bounding box center [460, 254] width 865 height 378
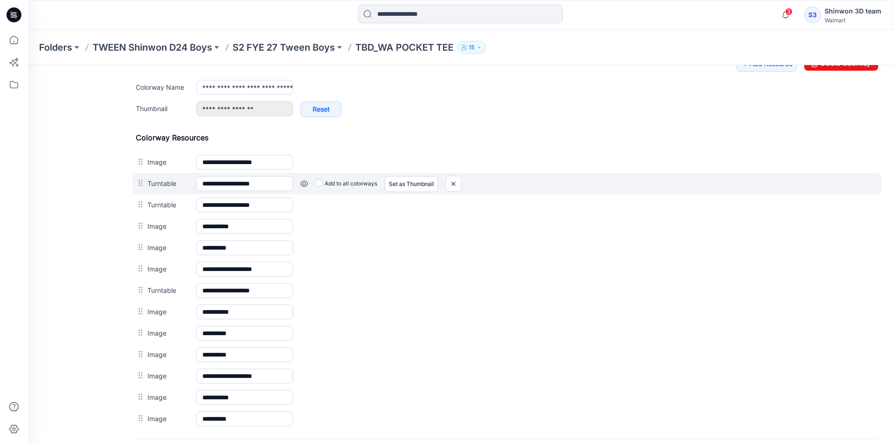
click at [28, 65] on link at bounding box center [28, 65] width 0 height 0
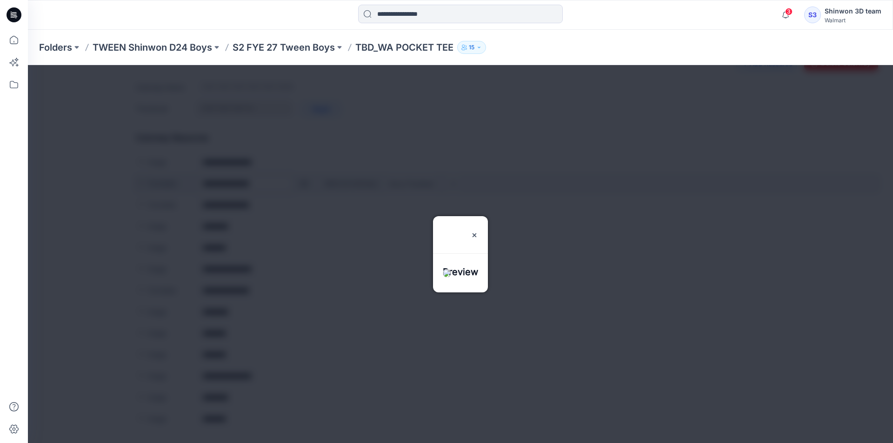
click at [303, 183] on div at bounding box center [460, 254] width 865 height 378
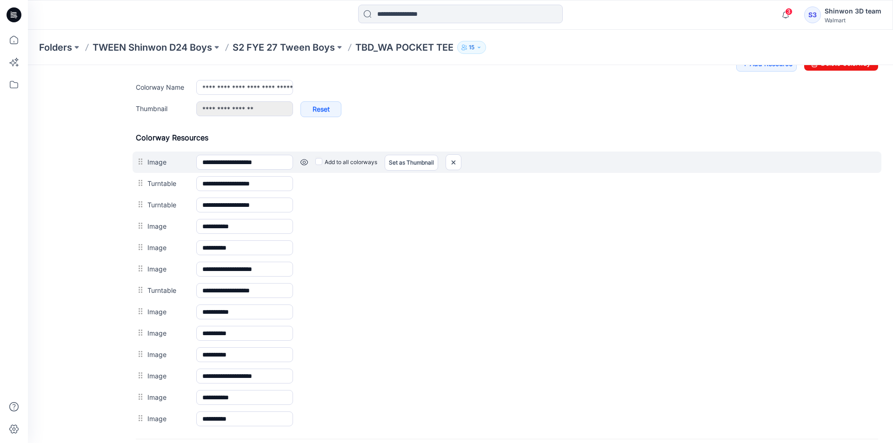
click at [28, 65] on link at bounding box center [28, 65] width 0 height 0
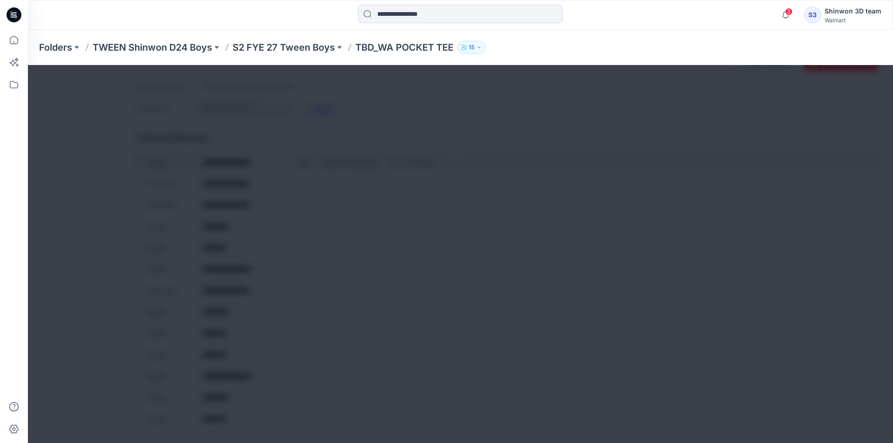
click at [305, 160] on div at bounding box center [460, 254] width 865 height 378
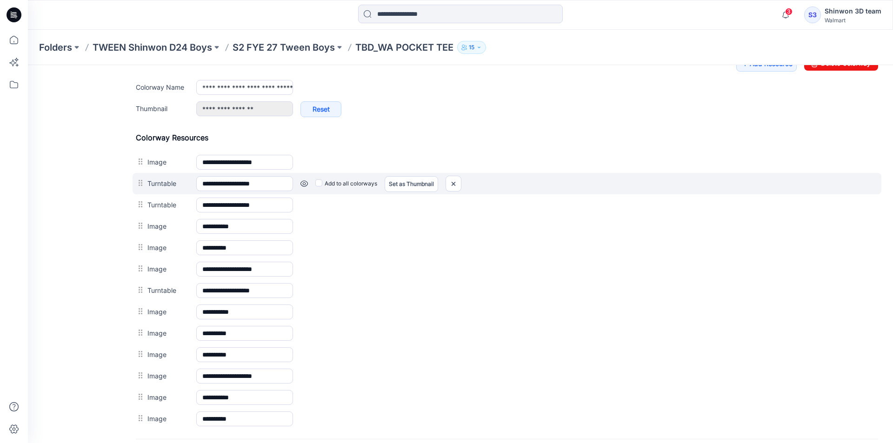
click at [28, 65] on div "Add to all colorways Set as Thumbnail Unset as Thumbnail" at bounding box center [28, 65] width 0 height 0
click at [28, 65] on link at bounding box center [28, 65] width 0 height 0
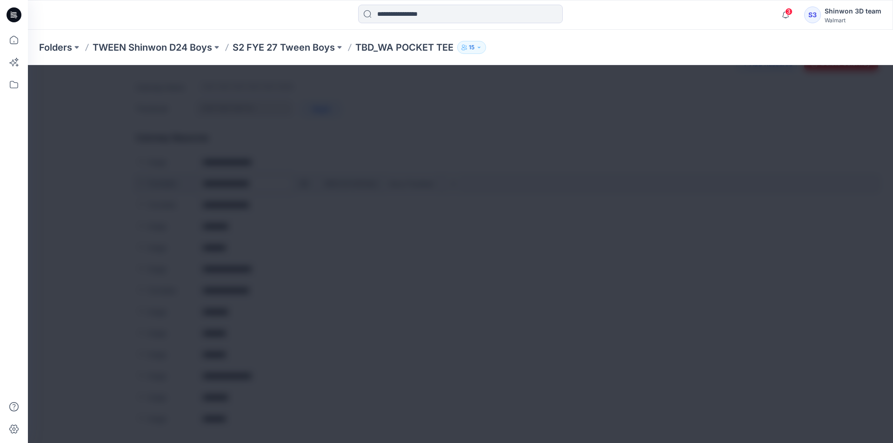
click at [303, 183] on div at bounding box center [460, 254] width 865 height 378
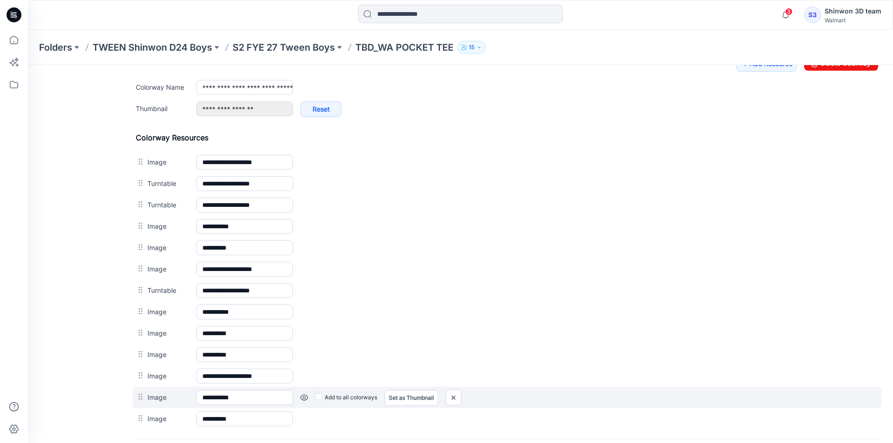
click at [28, 65] on div "Add to all colorways Set as Thumbnail Unset as Thumbnail" at bounding box center [28, 65] width 0 height 0
click at [28, 65] on link at bounding box center [28, 65] width 0 height 0
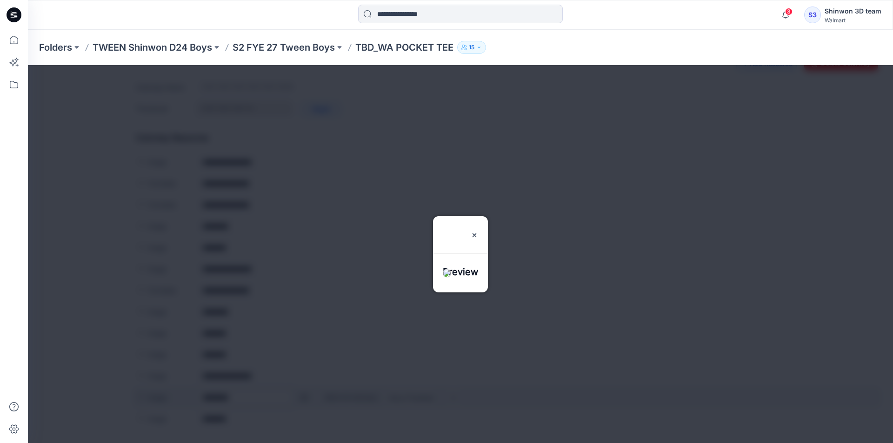
click at [306, 396] on div at bounding box center [460, 254] width 865 height 378
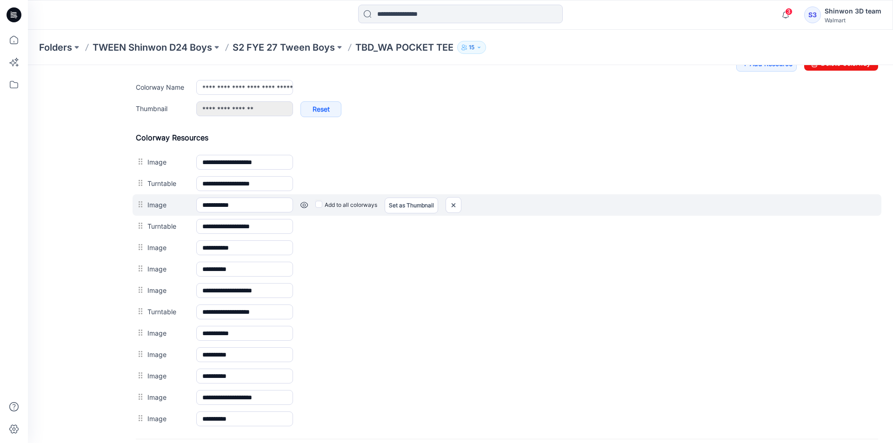
click at [28, 65] on link at bounding box center [28, 65] width 0 height 0
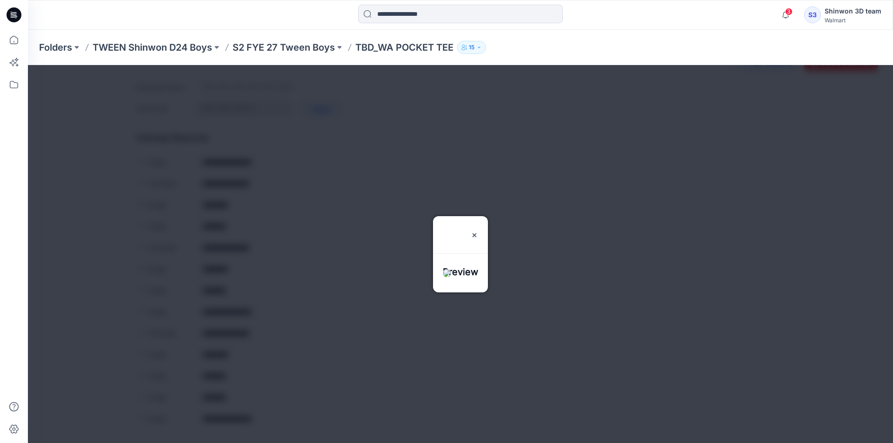
click at [304, 205] on div at bounding box center [460, 254] width 865 height 378
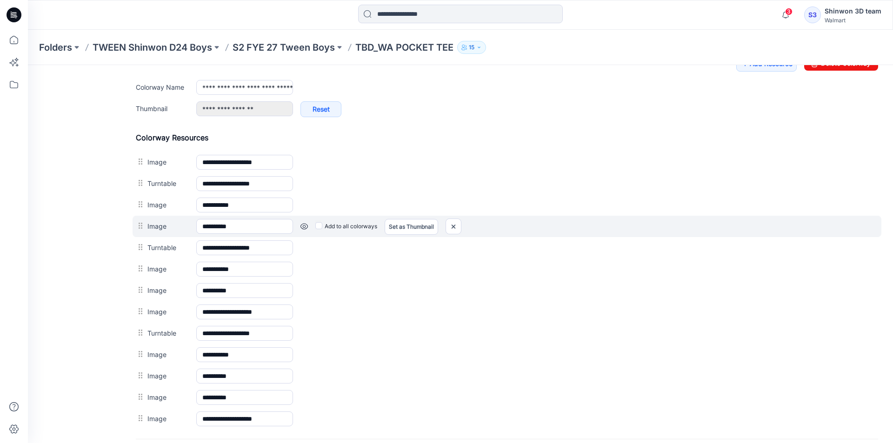
click at [28, 65] on link at bounding box center [28, 65] width 0 height 0
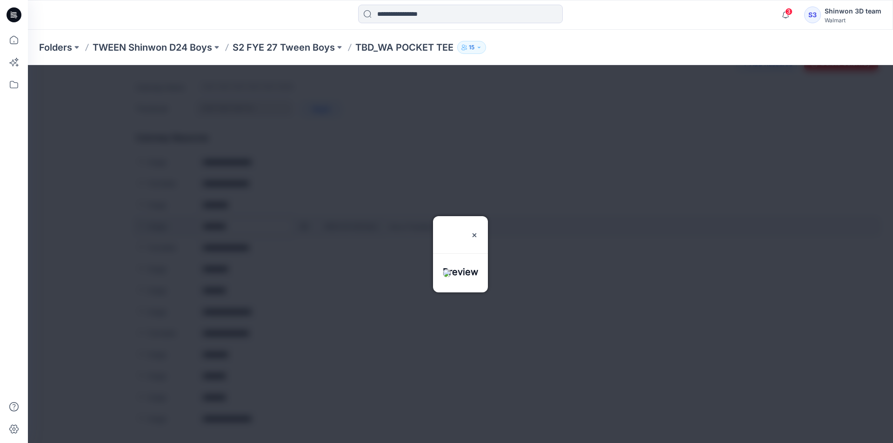
click at [304, 225] on div at bounding box center [460, 254] width 865 height 378
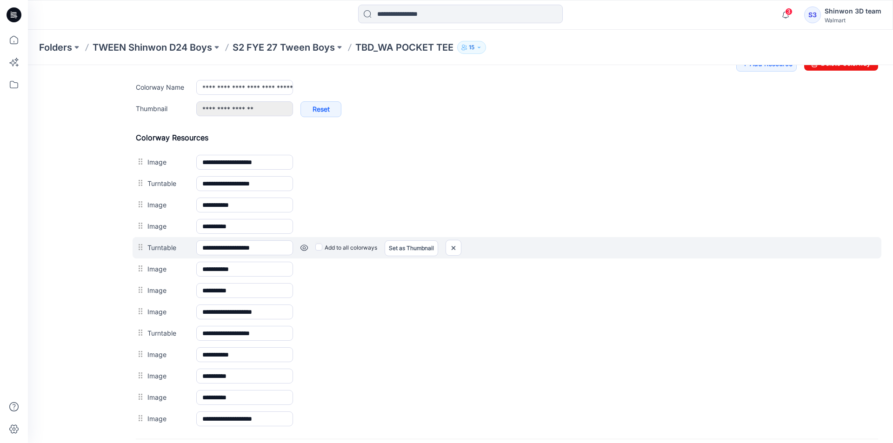
click at [28, 65] on link at bounding box center [28, 65] width 0 height 0
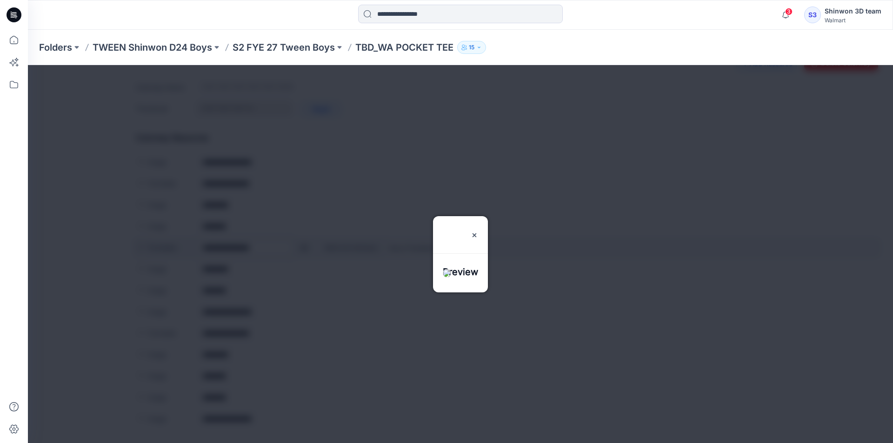
click at [300, 248] on div at bounding box center [460, 254] width 865 height 378
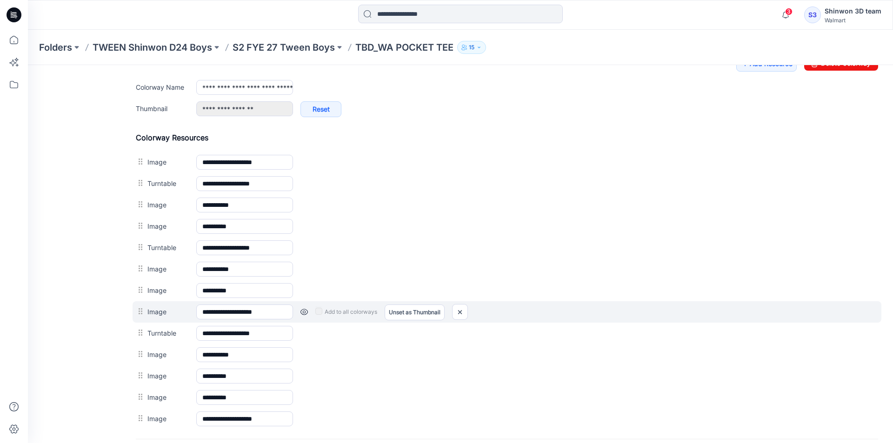
click at [302, 308] on div "Add to all colorways Set as Thumbnail Unset as Thumbnail" at bounding box center [585, 311] width 585 height 15
click at [302, 313] on link at bounding box center [303, 311] width 7 height 7
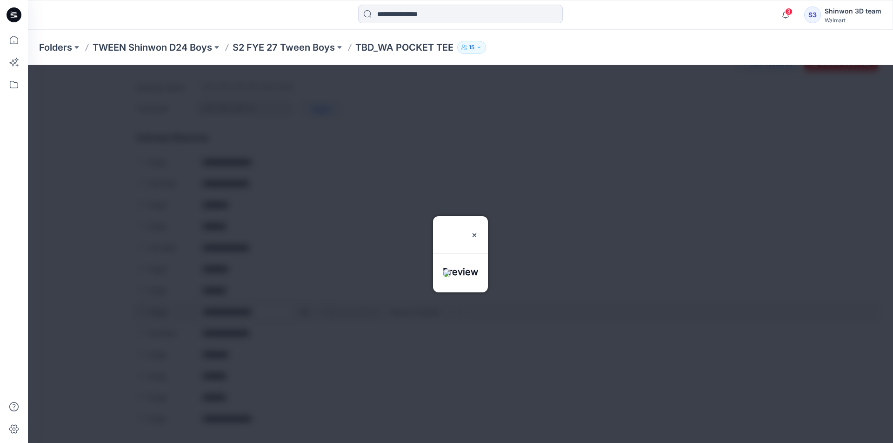
click at [302, 313] on div at bounding box center [460, 254] width 865 height 378
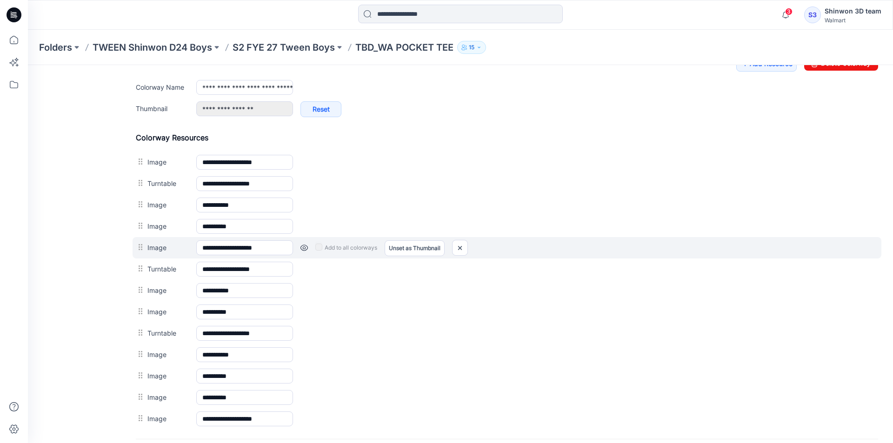
click at [305, 246] on link at bounding box center [303, 247] width 7 height 7
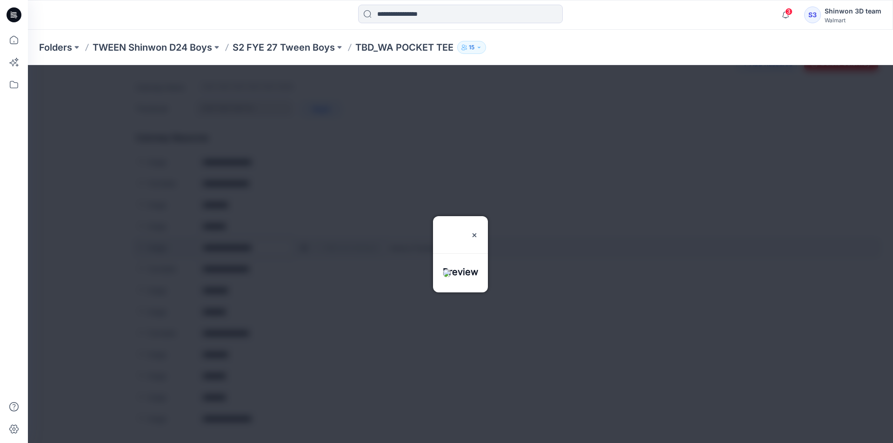
click at [305, 246] on div at bounding box center [460, 254] width 865 height 378
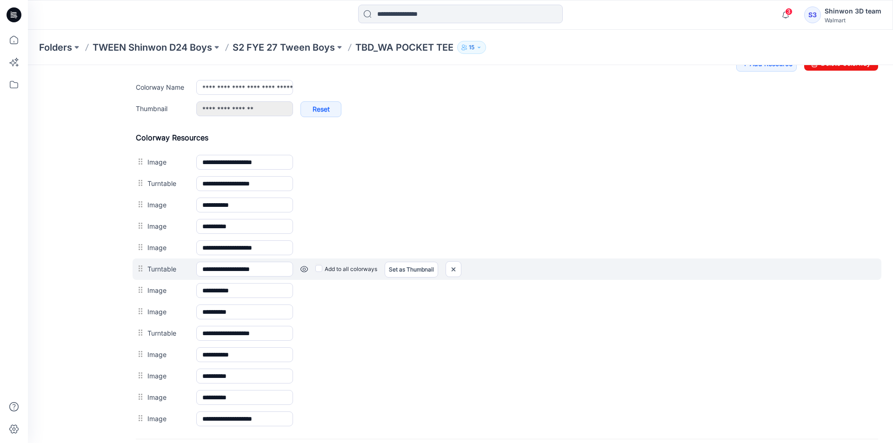
click at [28, 65] on link at bounding box center [28, 65] width 0 height 0
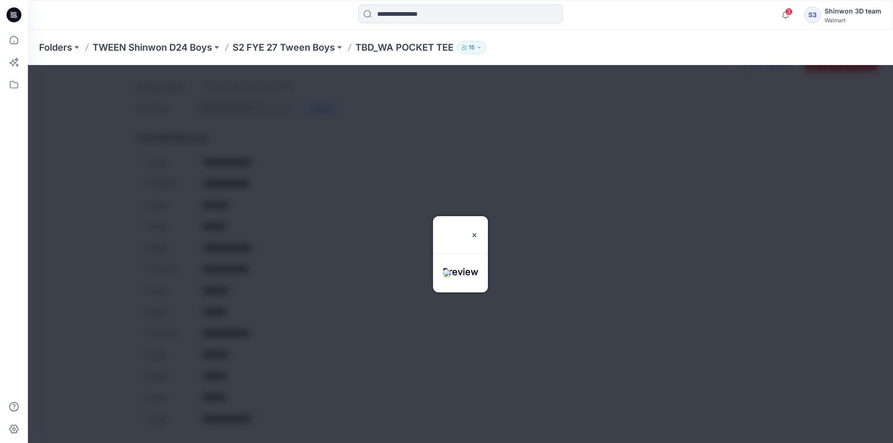
click at [303, 272] on div at bounding box center [460, 254] width 865 height 378
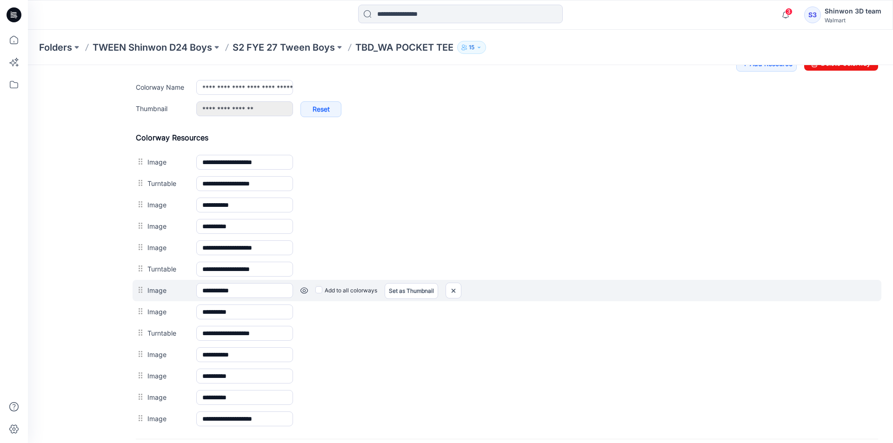
click at [28, 65] on link at bounding box center [28, 65] width 0 height 0
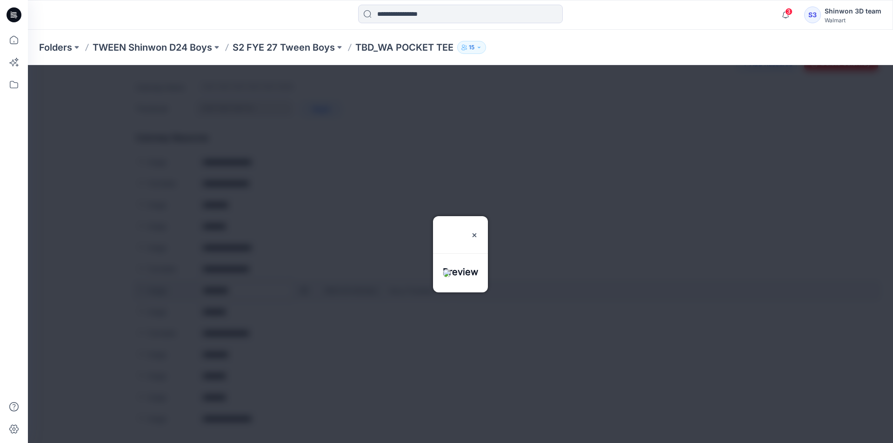
click at [301, 293] on div at bounding box center [460, 254] width 865 height 378
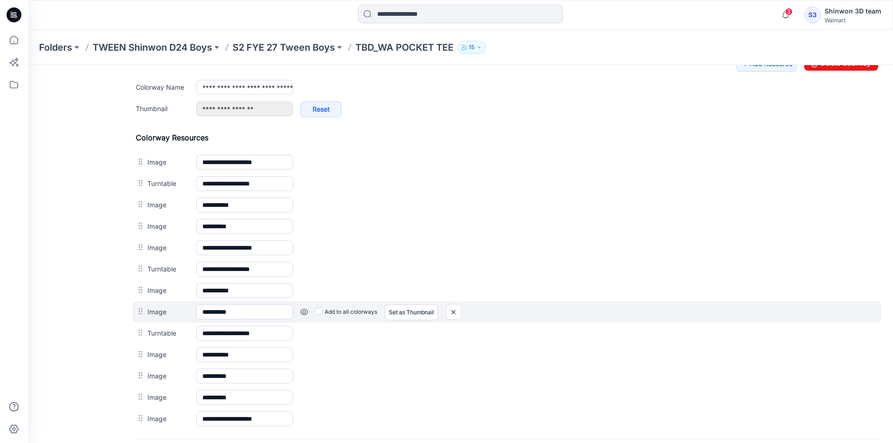
click at [28, 65] on link at bounding box center [28, 65] width 0 height 0
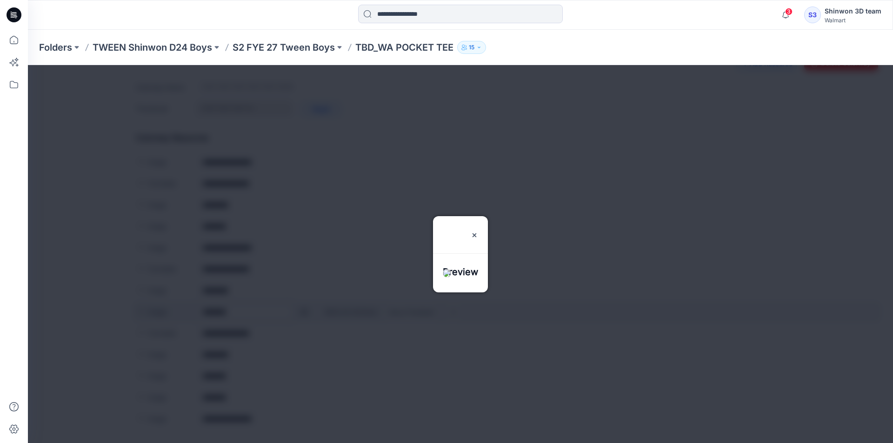
click at [302, 312] on div at bounding box center [460, 254] width 865 height 378
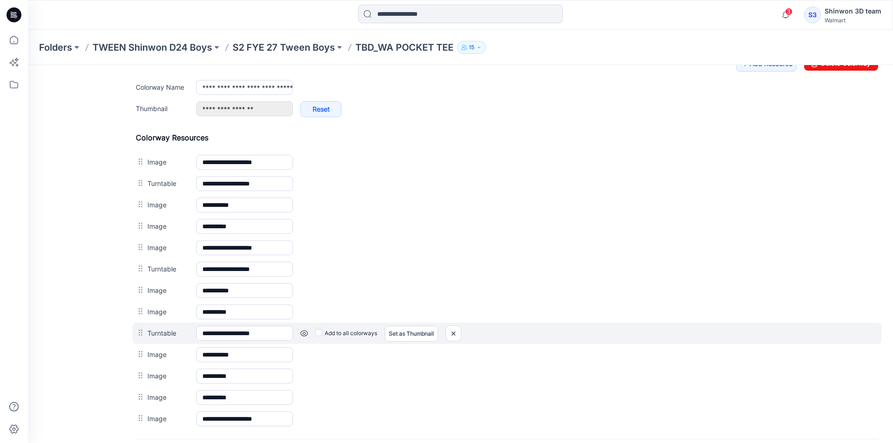
click at [28, 65] on link at bounding box center [28, 65] width 0 height 0
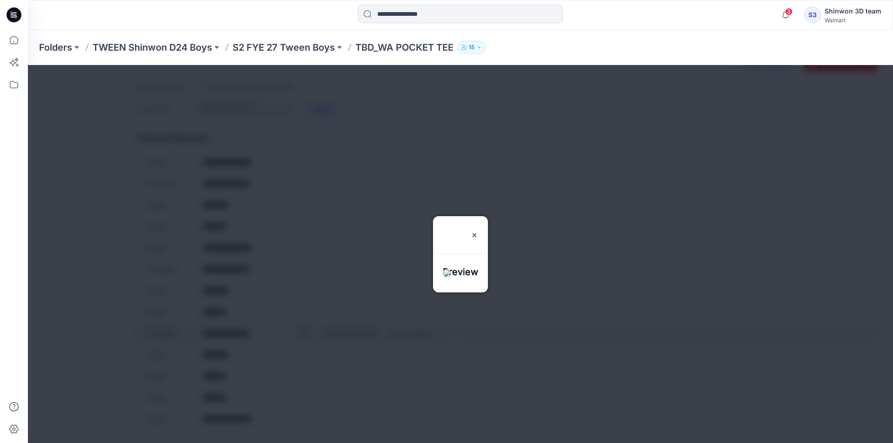
click at [304, 330] on div at bounding box center [460, 254] width 865 height 378
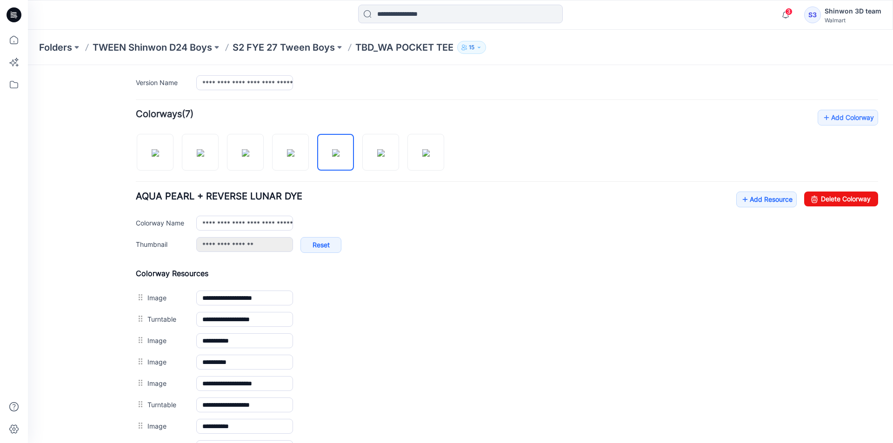
scroll to position [149, 0]
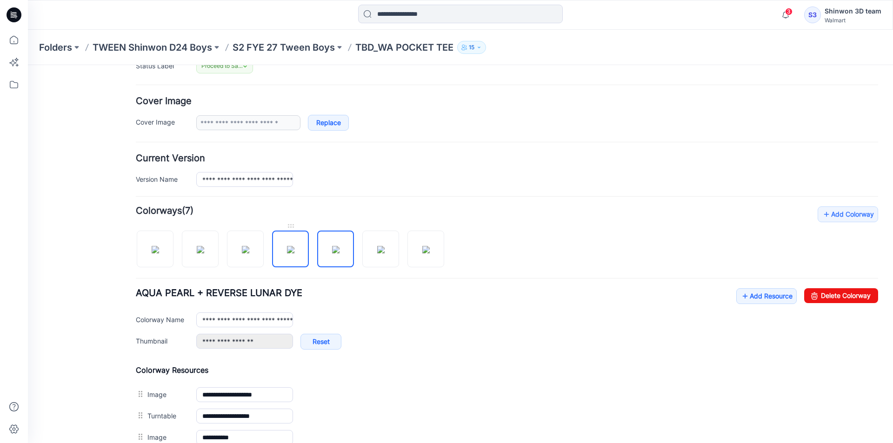
click at [287, 248] on img at bounding box center [290, 249] width 7 height 7
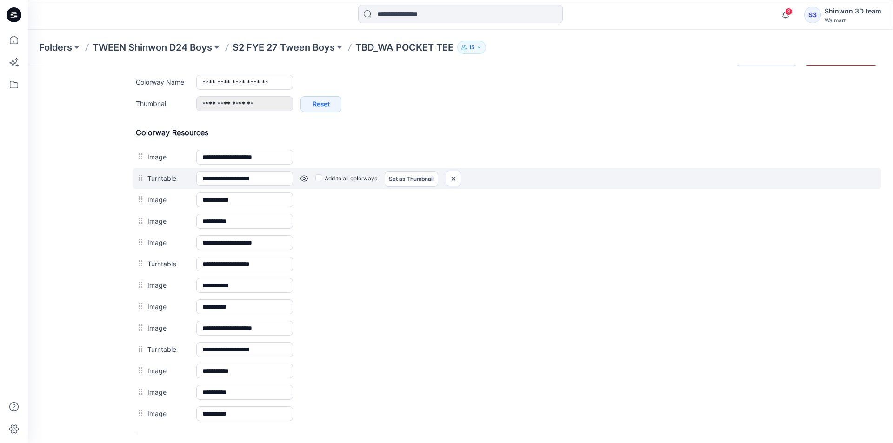
scroll to position [335, 0]
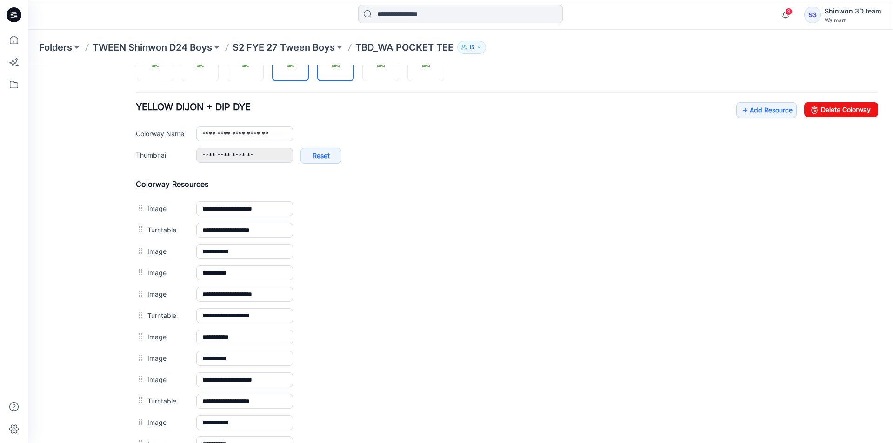
click at [338, 67] on img at bounding box center [335, 63] width 7 height 7
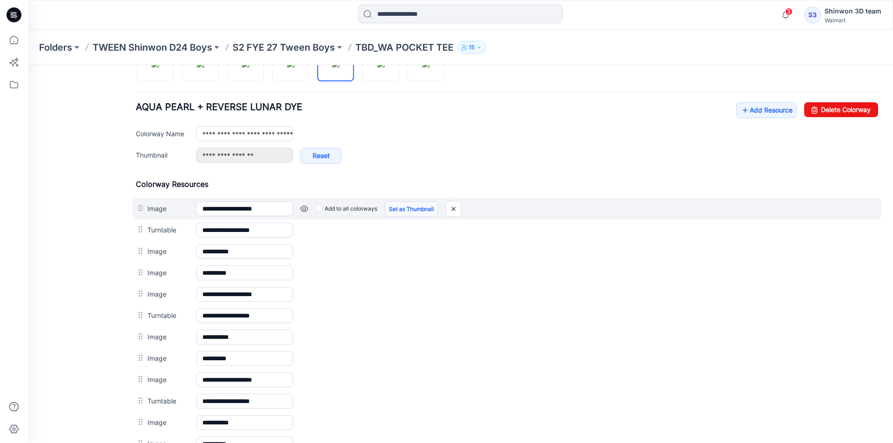
click at [391, 207] on link "Set as Thumbnail" at bounding box center [410, 209] width 53 height 16
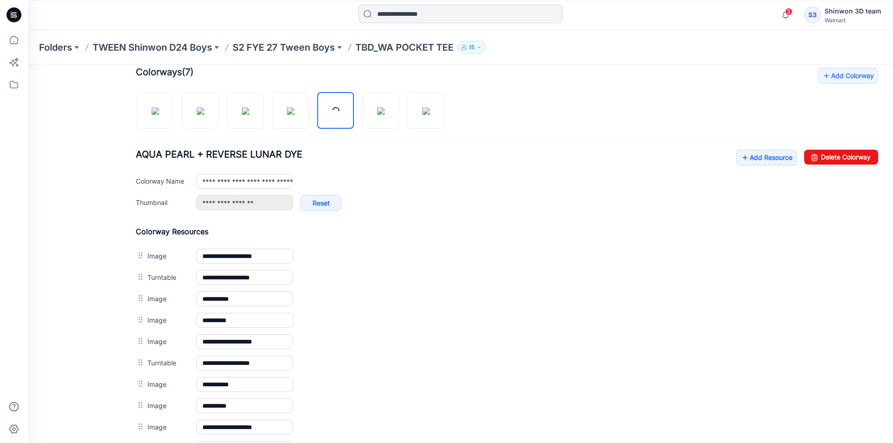
scroll to position [242, 0]
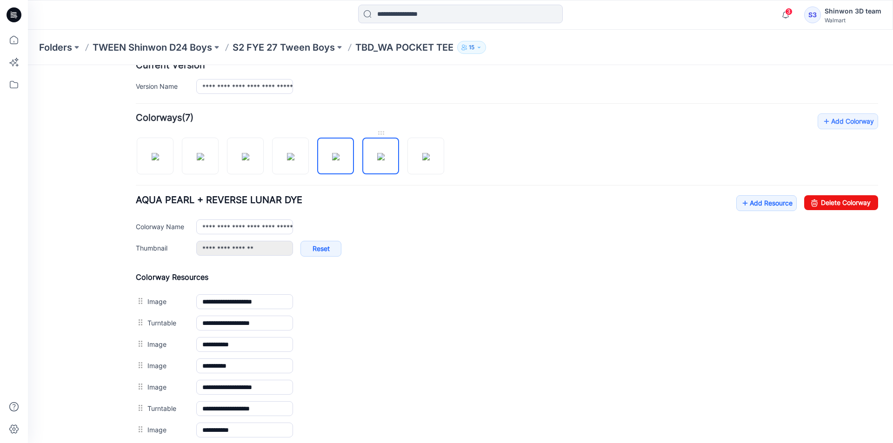
click at [384, 157] on img at bounding box center [380, 156] width 7 height 7
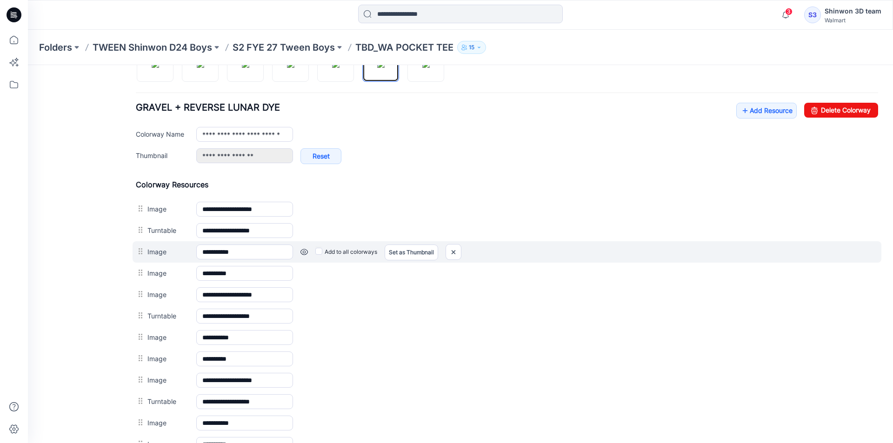
scroll to position [335, 0]
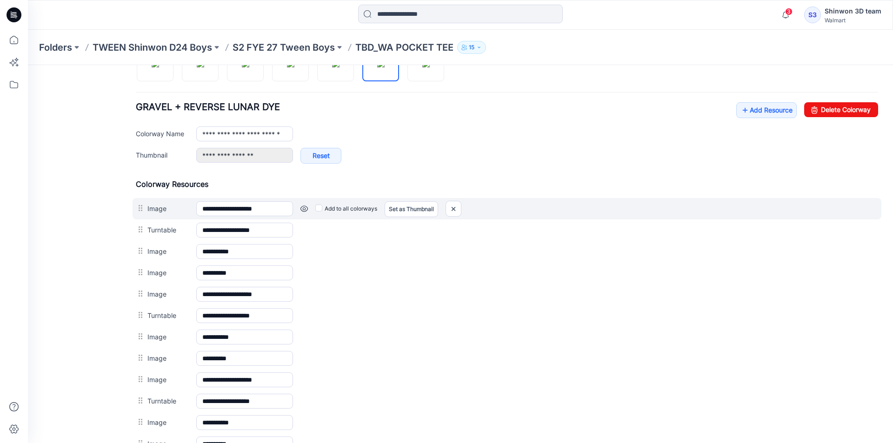
click at [305, 212] on link at bounding box center [303, 208] width 7 height 7
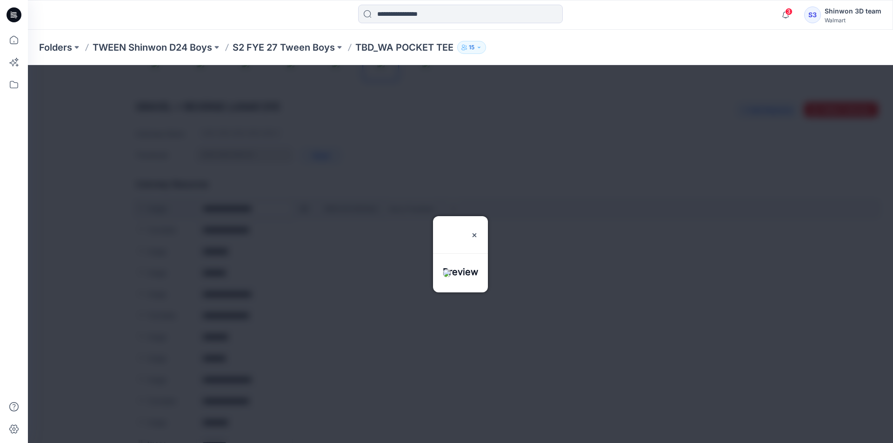
click at [305, 212] on div at bounding box center [460, 254] width 865 height 378
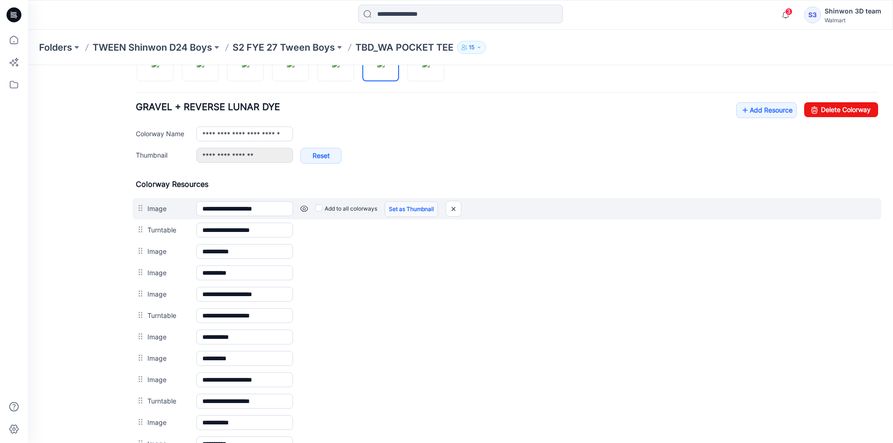
click at [391, 212] on link "Set as Thumbnail" at bounding box center [410, 209] width 53 height 16
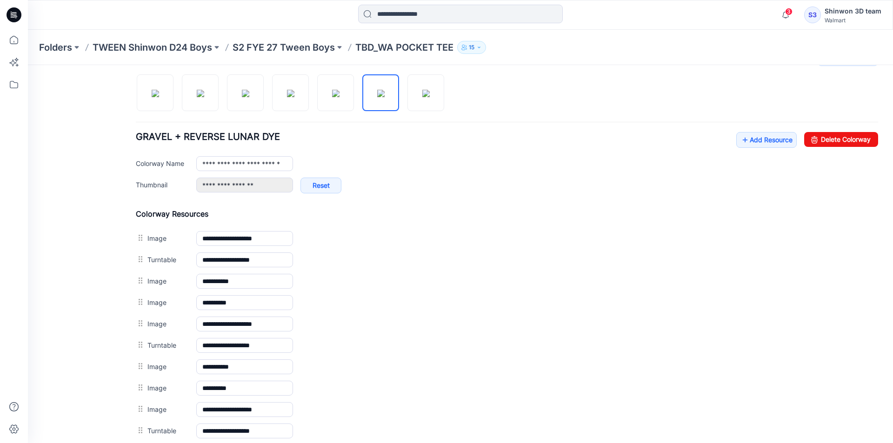
scroll to position [289, 0]
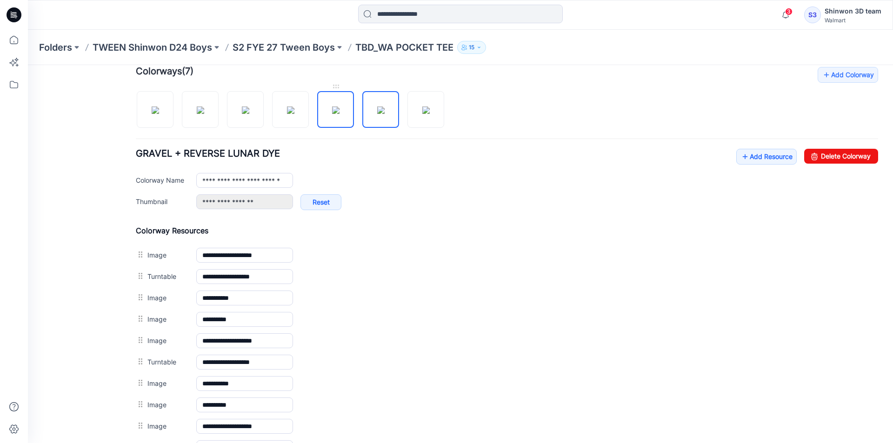
click at [332, 114] on img at bounding box center [335, 109] width 7 height 7
click at [381, 114] on img at bounding box center [380, 109] width 7 height 7
click at [422, 114] on img at bounding box center [425, 109] width 7 height 7
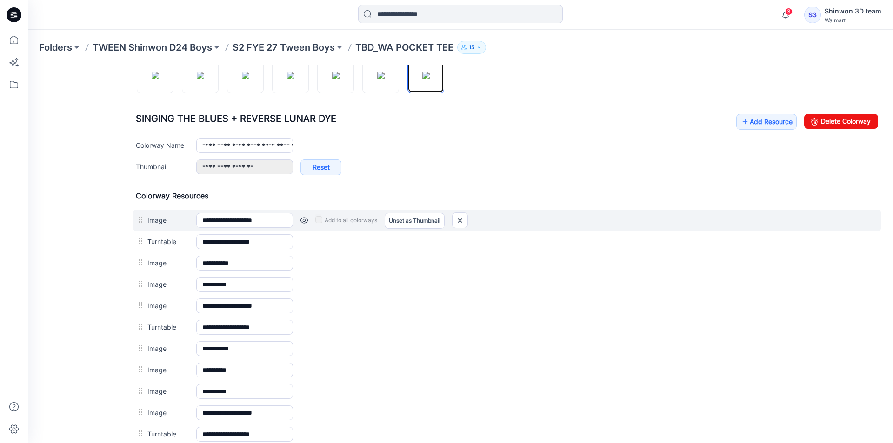
scroll to position [382, 0]
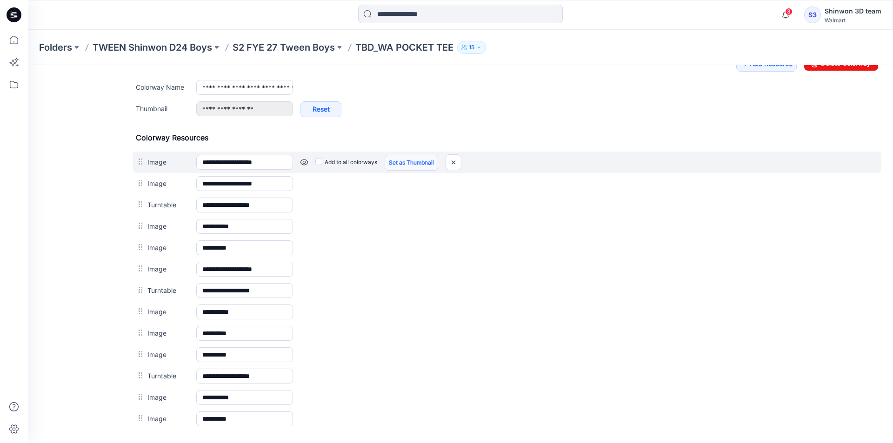
click at [390, 160] on link "Set as Thumbnail" at bounding box center [410, 163] width 53 height 16
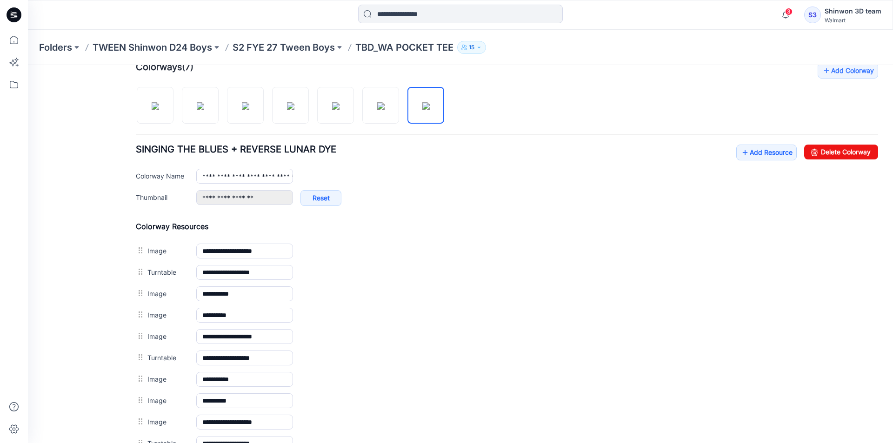
scroll to position [196, 0]
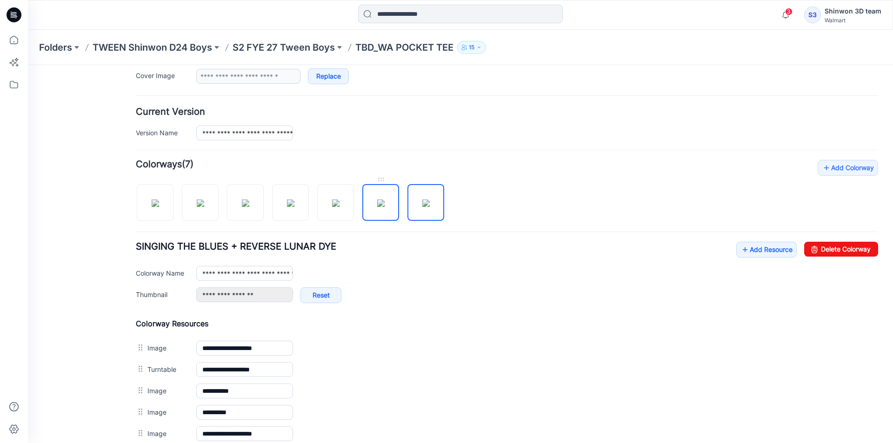
click at [384, 199] on img at bounding box center [380, 202] width 7 height 7
click at [424, 207] on img at bounding box center [425, 202] width 7 height 7
type input "**********"
click at [321, 51] on p "S2 FYE 27 Tween Boys" at bounding box center [283, 47] width 102 height 13
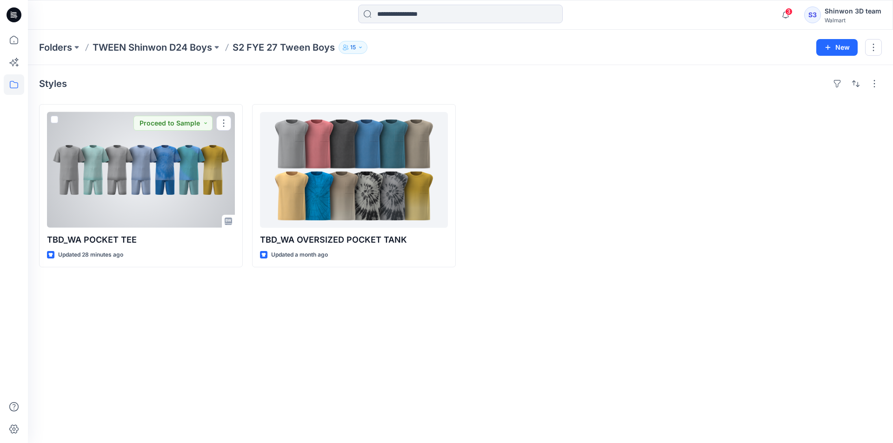
click at [179, 199] on div at bounding box center [141, 170] width 188 height 116
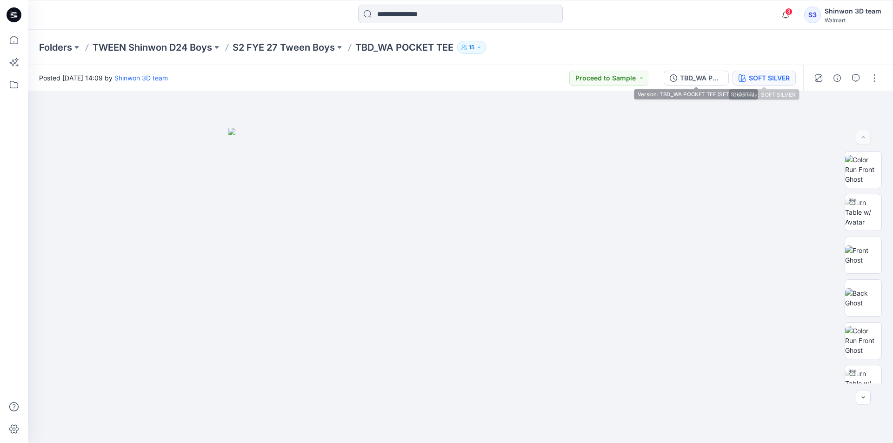
click at [747, 76] on button "SOFT SILVER" at bounding box center [763, 78] width 63 height 15
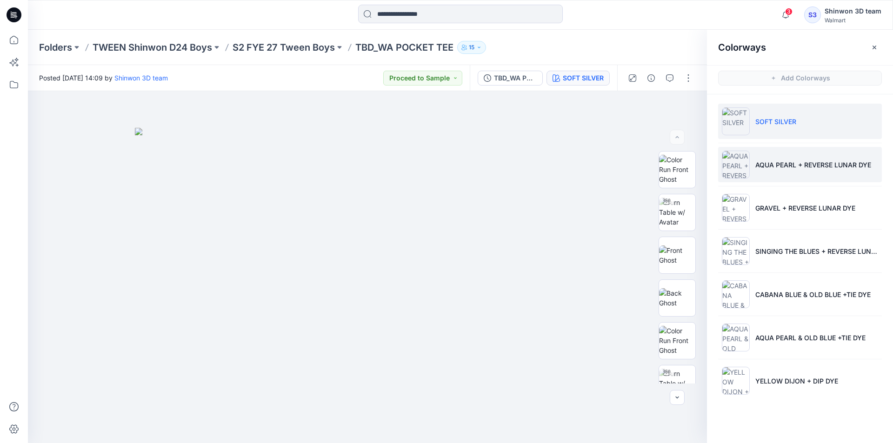
click at [755, 165] on p "AQUA PEARL + REVERSE LUNAR DYE" at bounding box center [813, 165] width 116 height 10
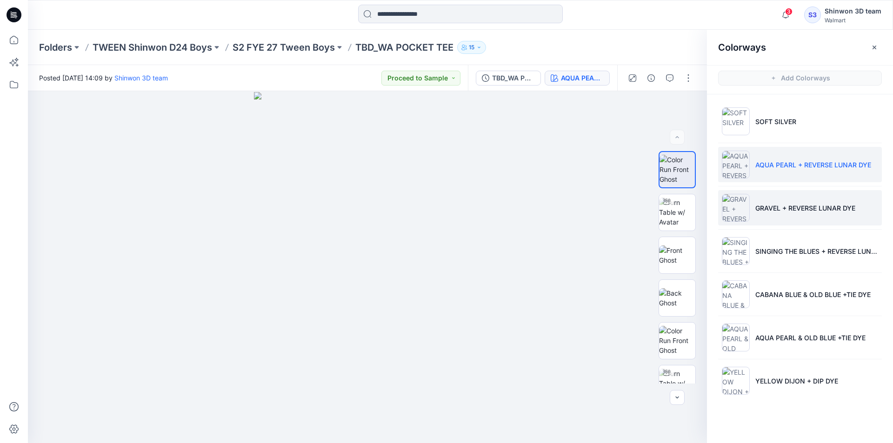
click at [791, 209] on p "GRAVEL + REVERSE LUNAR DYE" at bounding box center [805, 208] width 100 height 10
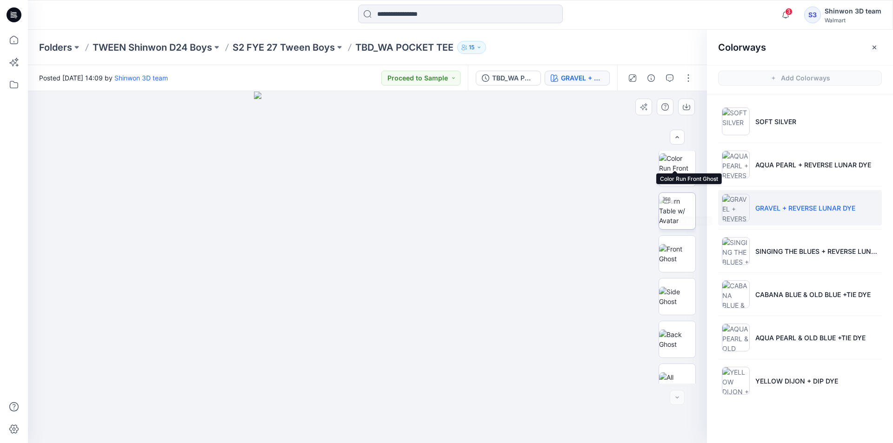
scroll to position [361, 0]
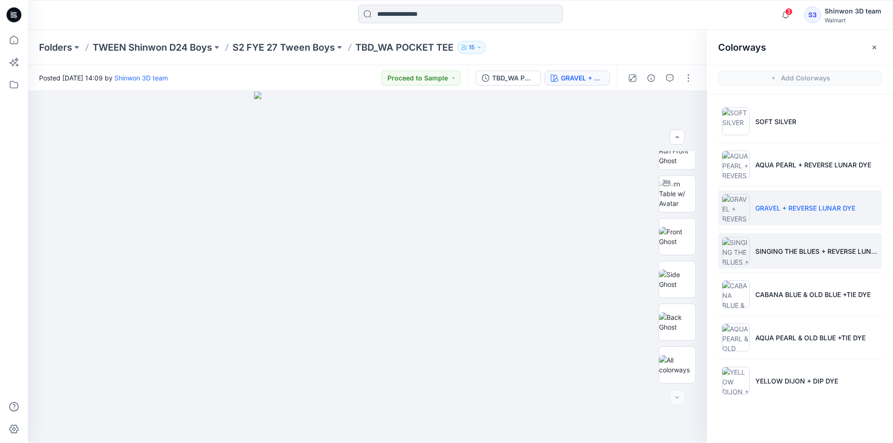
click at [757, 240] on li "SINGING THE BLUES + REVERSE LUNAR DYE" at bounding box center [800, 250] width 164 height 35
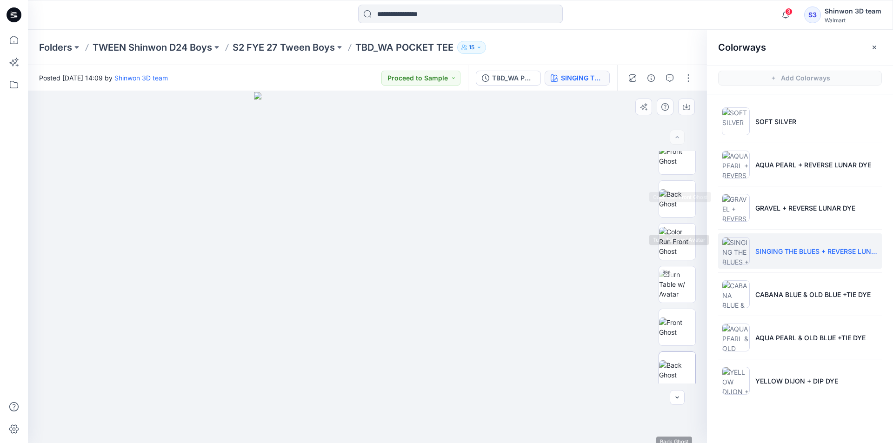
scroll to position [0, 0]
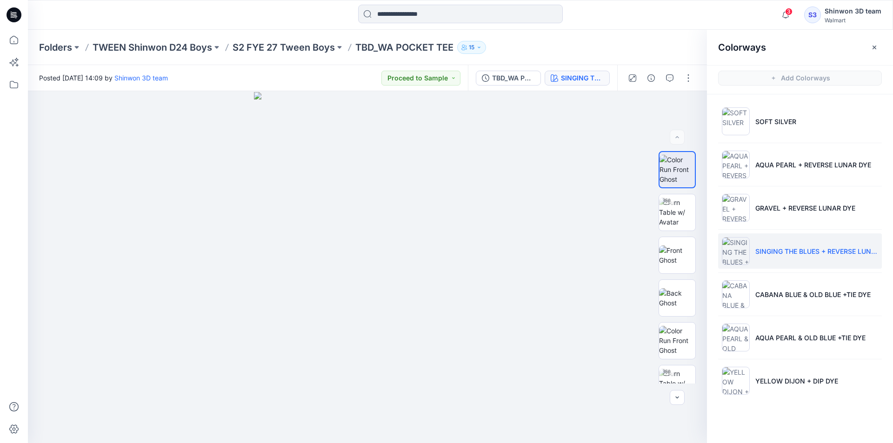
click at [398, 46] on p "TBD_WA POCKET TEE" at bounding box center [404, 47] width 98 height 13
click at [391, 36] on div "Folders TWEEN Shinwon D24 Boys S2 FYE 27 Tween Boys TBD_WA POCKET TEE 15" at bounding box center [460, 47] width 865 height 35
click at [389, 41] on p "TBD_WA POCKET TEE" at bounding box center [404, 47] width 98 height 13
click at [383, 46] on p "TBD_WA POCKET TEE" at bounding box center [404, 47] width 98 height 13
